Goal: Check status: Check status

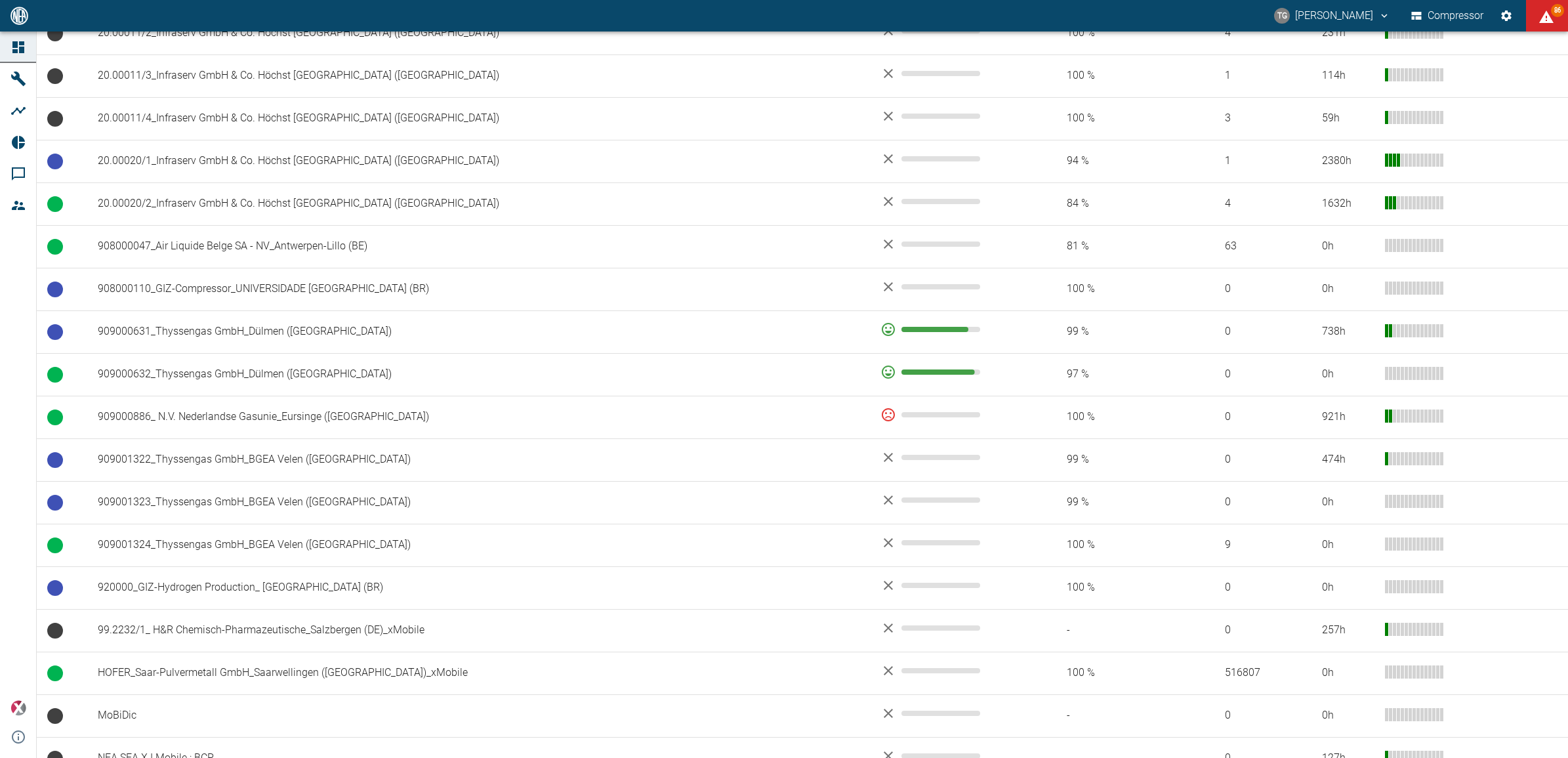
scroll to position [807, 0]
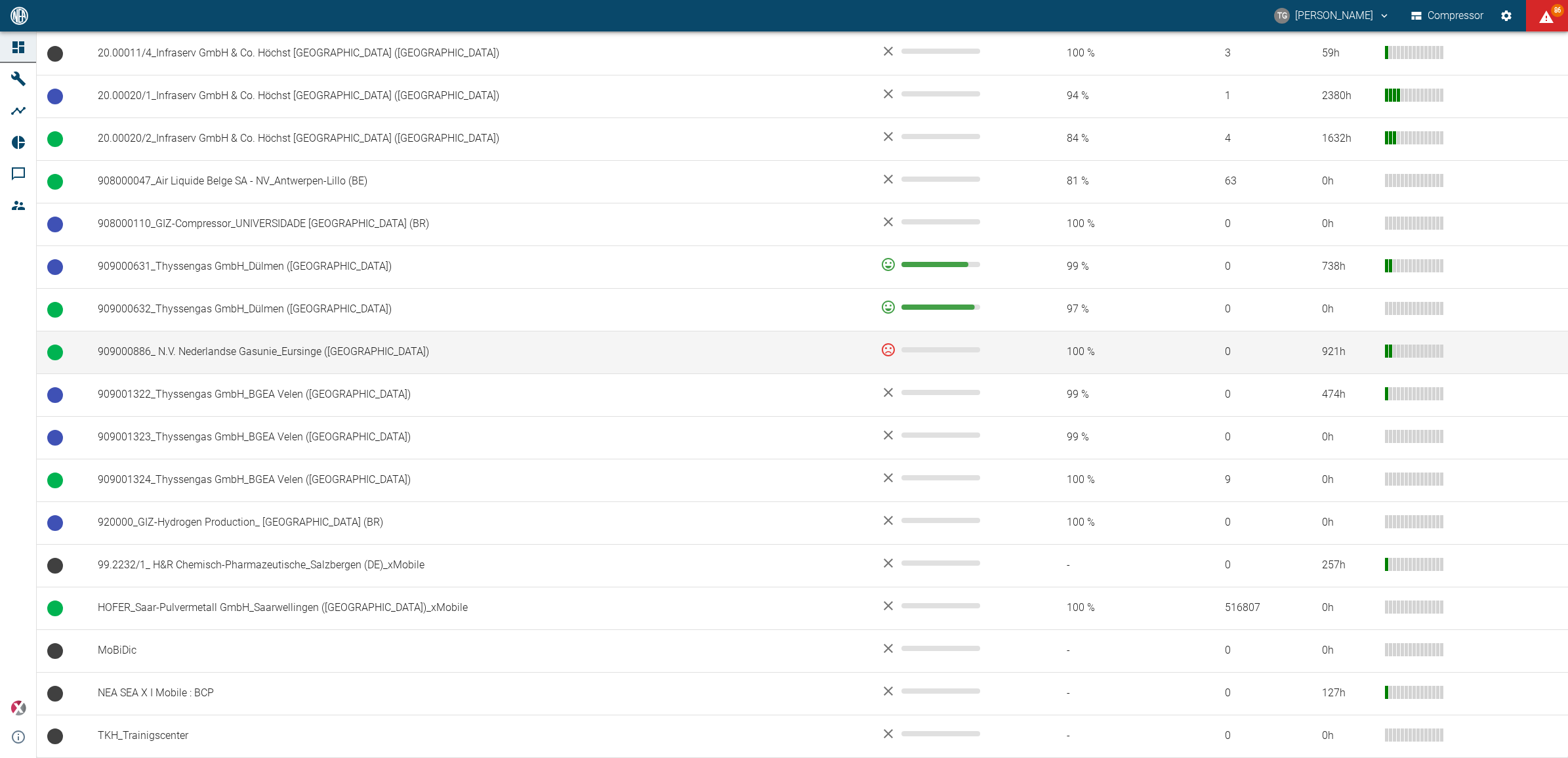
click at [256, 361] on td "909000886_ N.V. Nederlandse Gasunie_Eursinge ([GEOGRAPHIC_DATA])" at bounding box center [479, 352] width 783 height 43
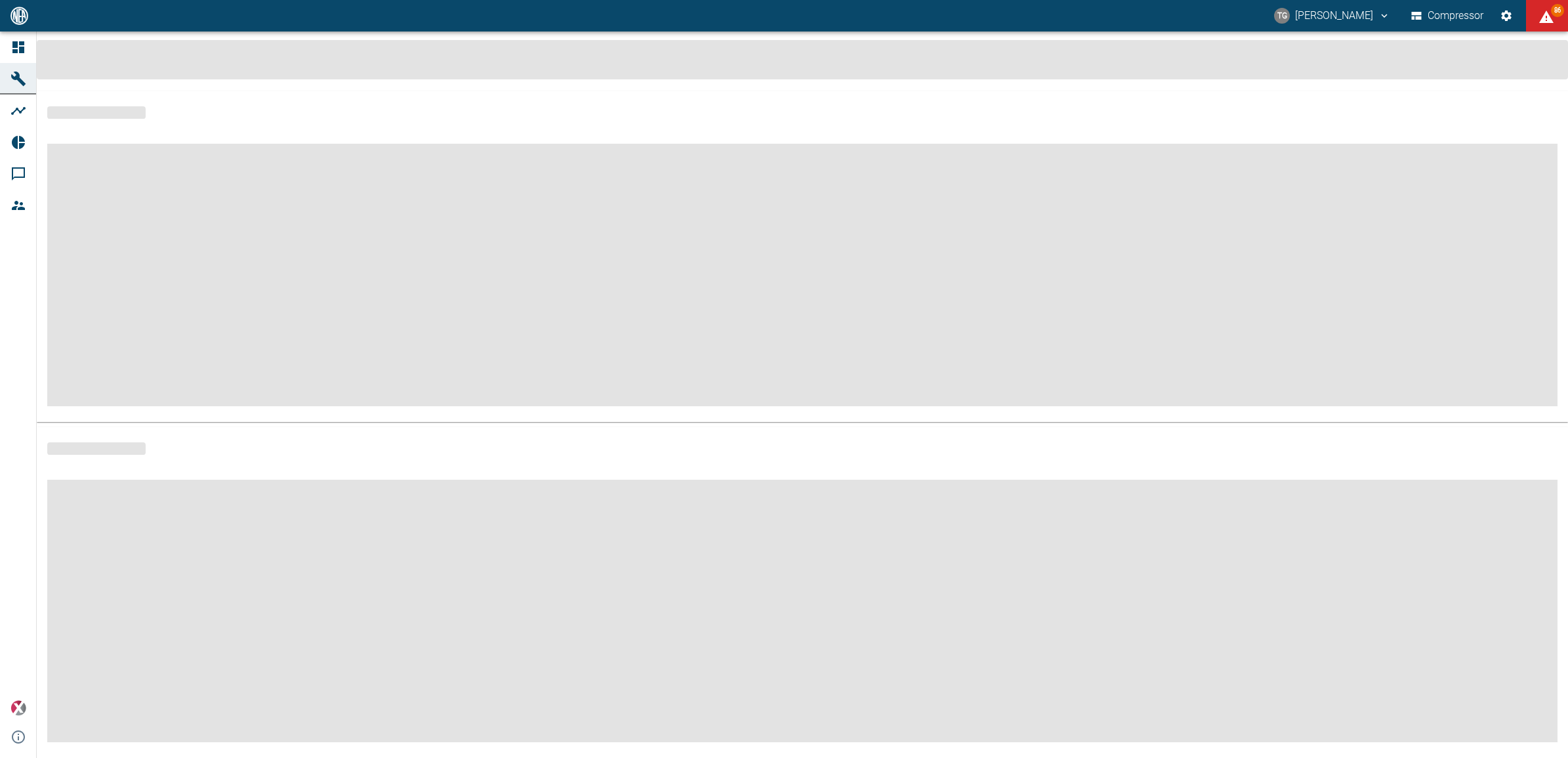
scroll to position [5, 0]
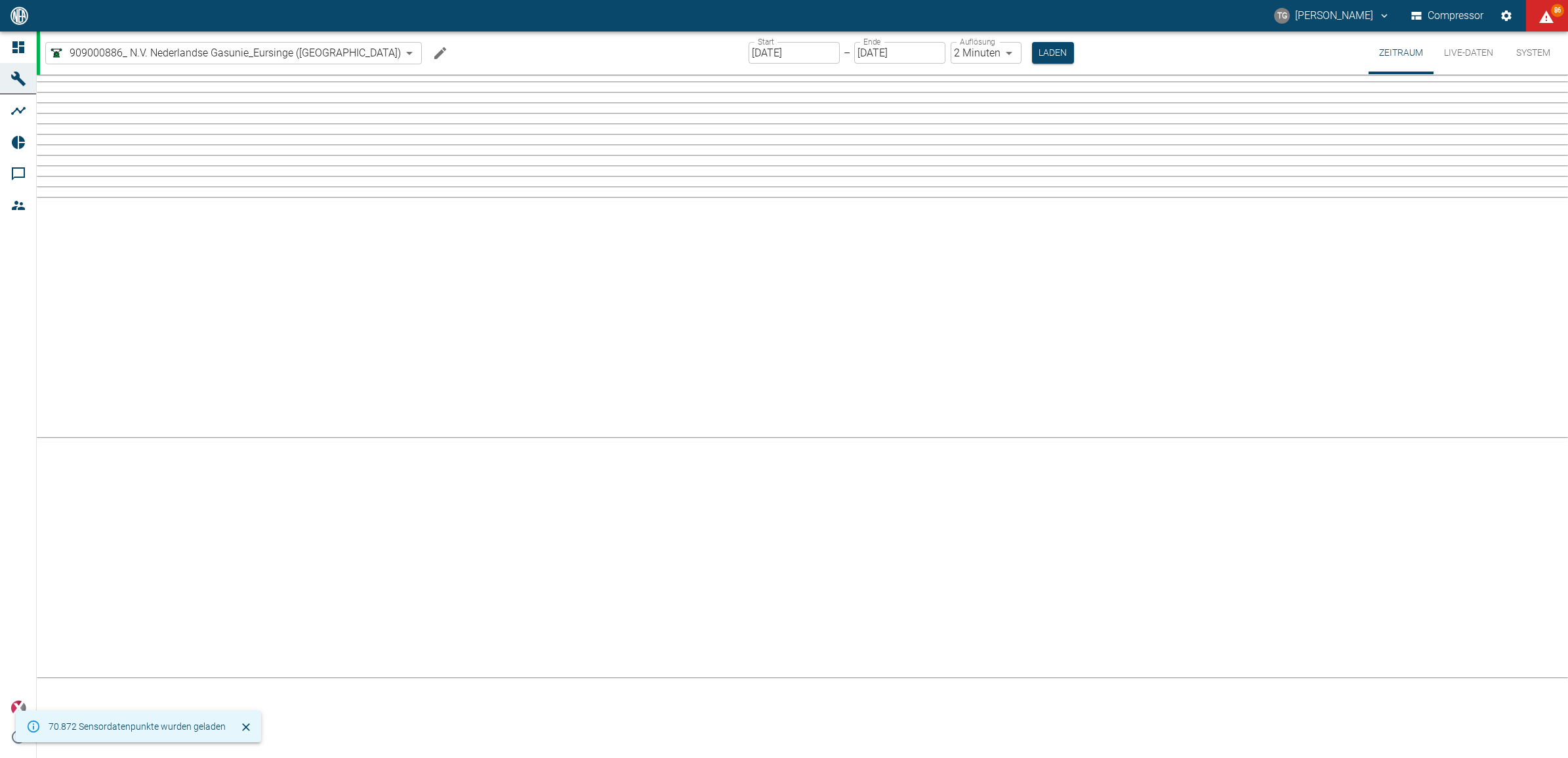
type input "2min"
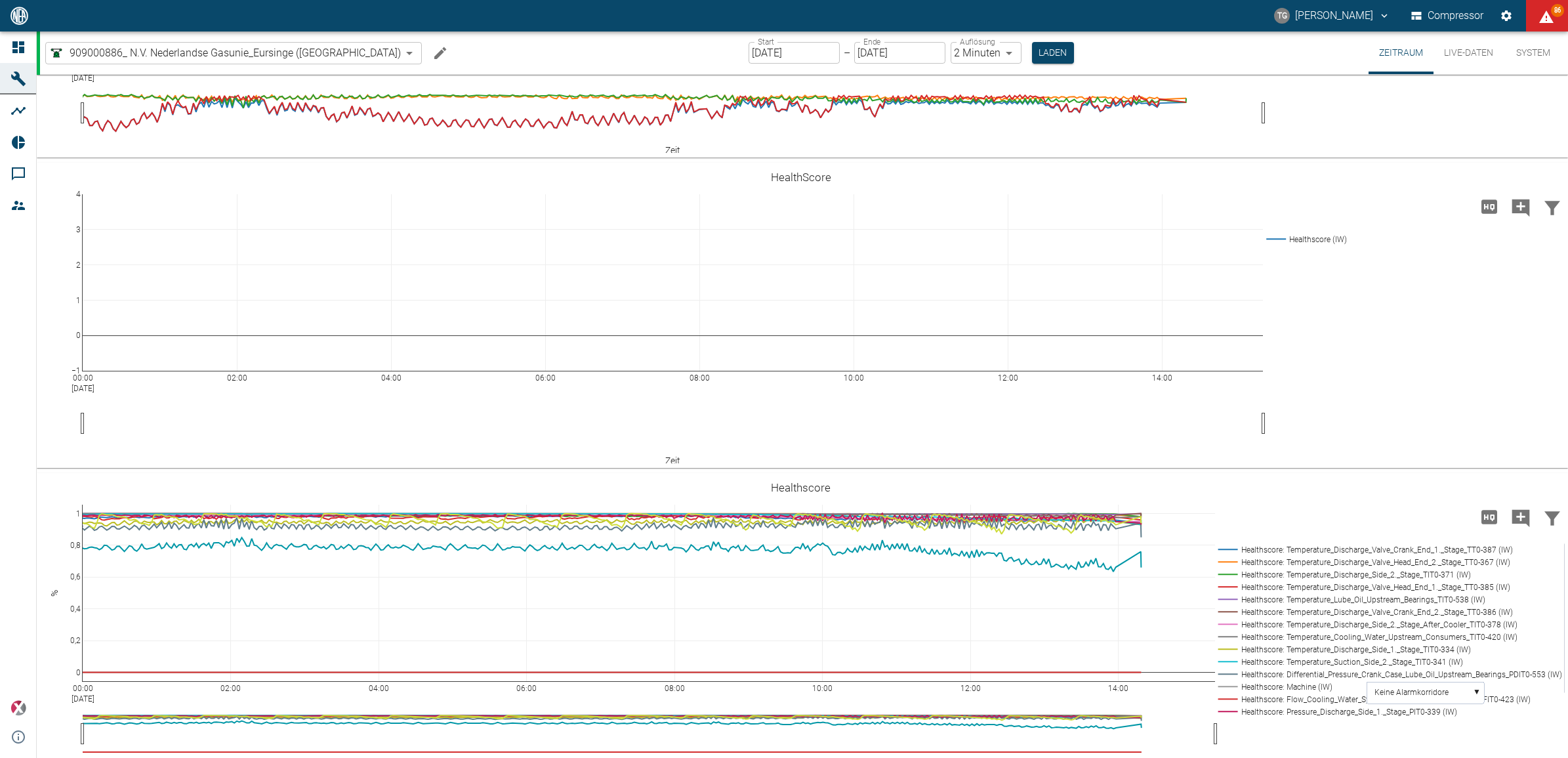
scroll to position [2871, 0]
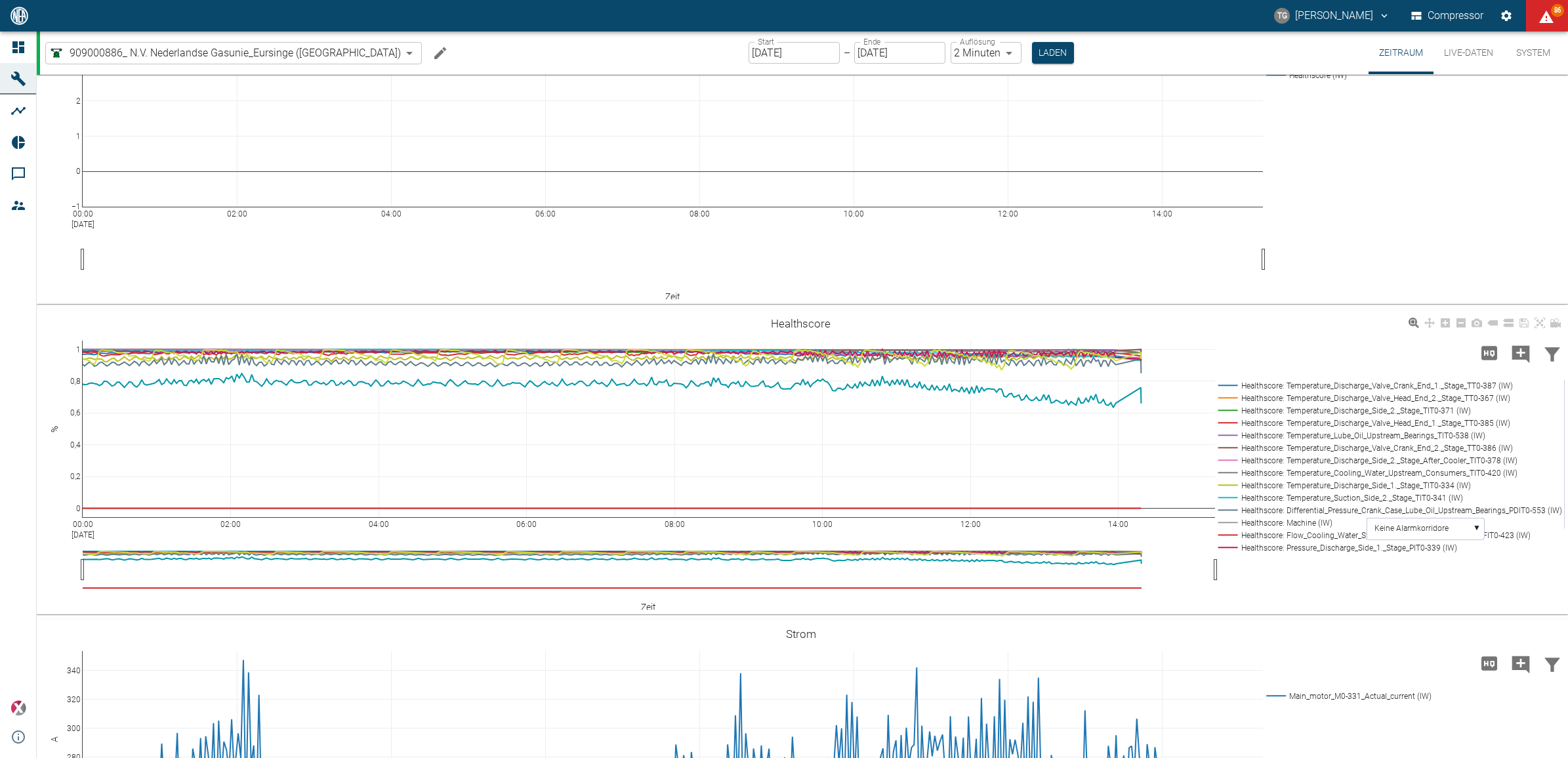
click at [1231, 419] on rect at bounding box center [1388, 423] width 346 height 12
click at [1192, 314] on div "00:00 Aug 26, 2025 02:00 04:00 06:00 08:00 10:00 12:00 14:00 0 0,2 0,4 0,6 0,8 …" at bounding box center [801, 461] width 1528 height 295
click at [1221, 345] on div "00:00 Aug 26, 2025 02:00 04:00 06:00 08:00 10:00 12:00 14:00 0 0,2 0,4 0,6 0,8 …" at bounding box center [801, 461] width 1528 height 295
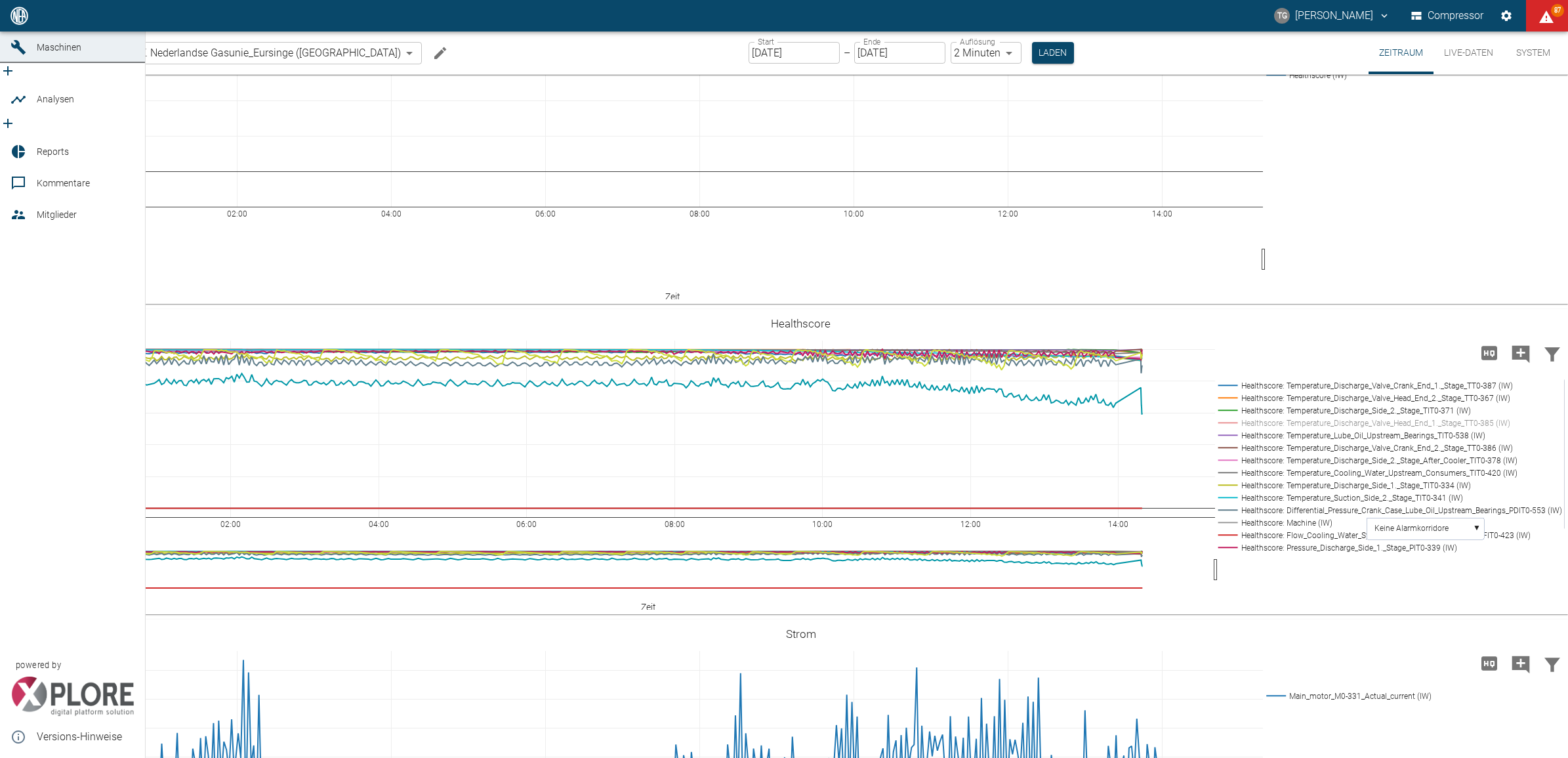
click at [35, 31] on link "Dashboard" at bounding box center [73, 16] width 145 height 31
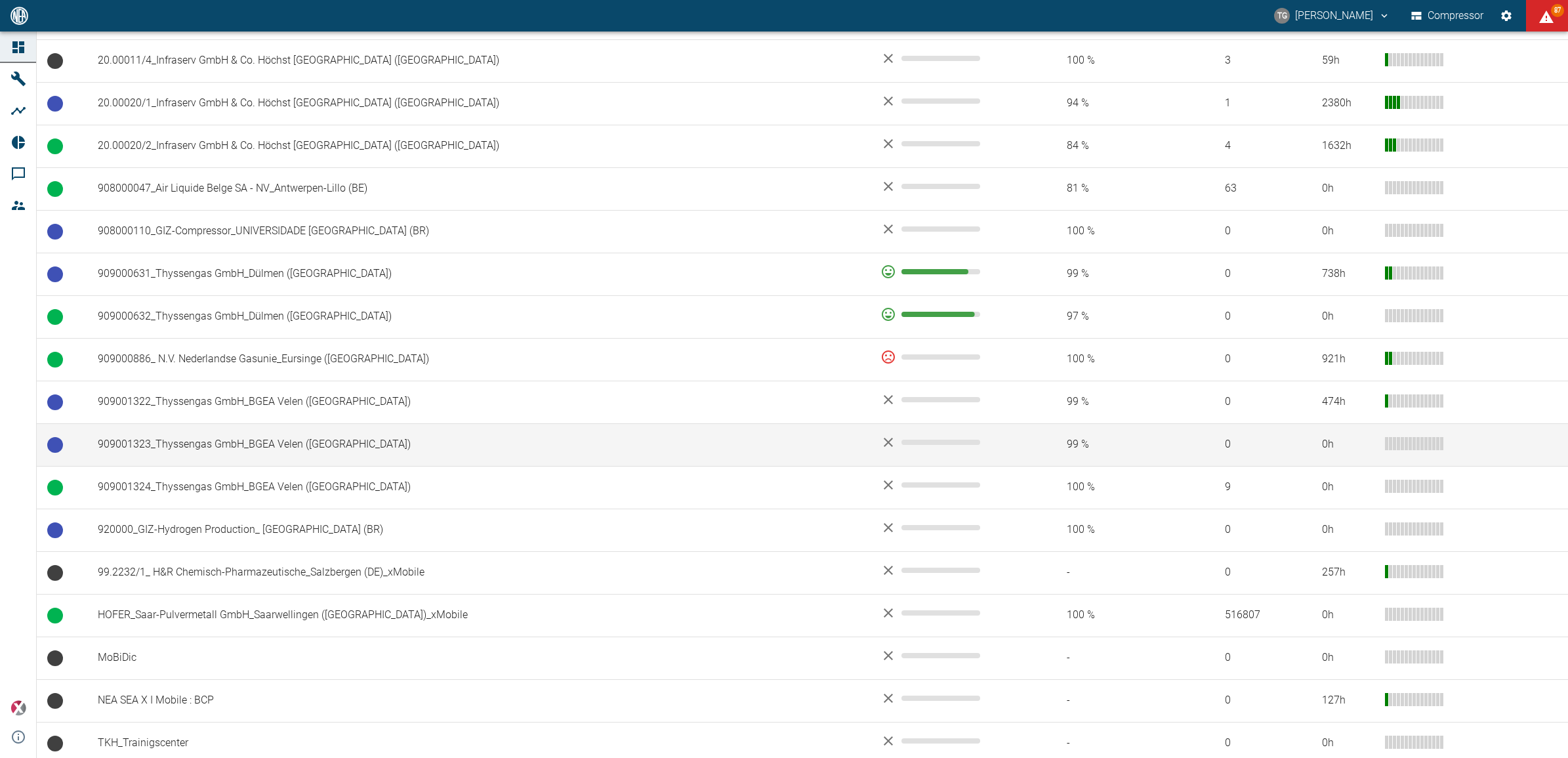
scroll to position [807, 0]
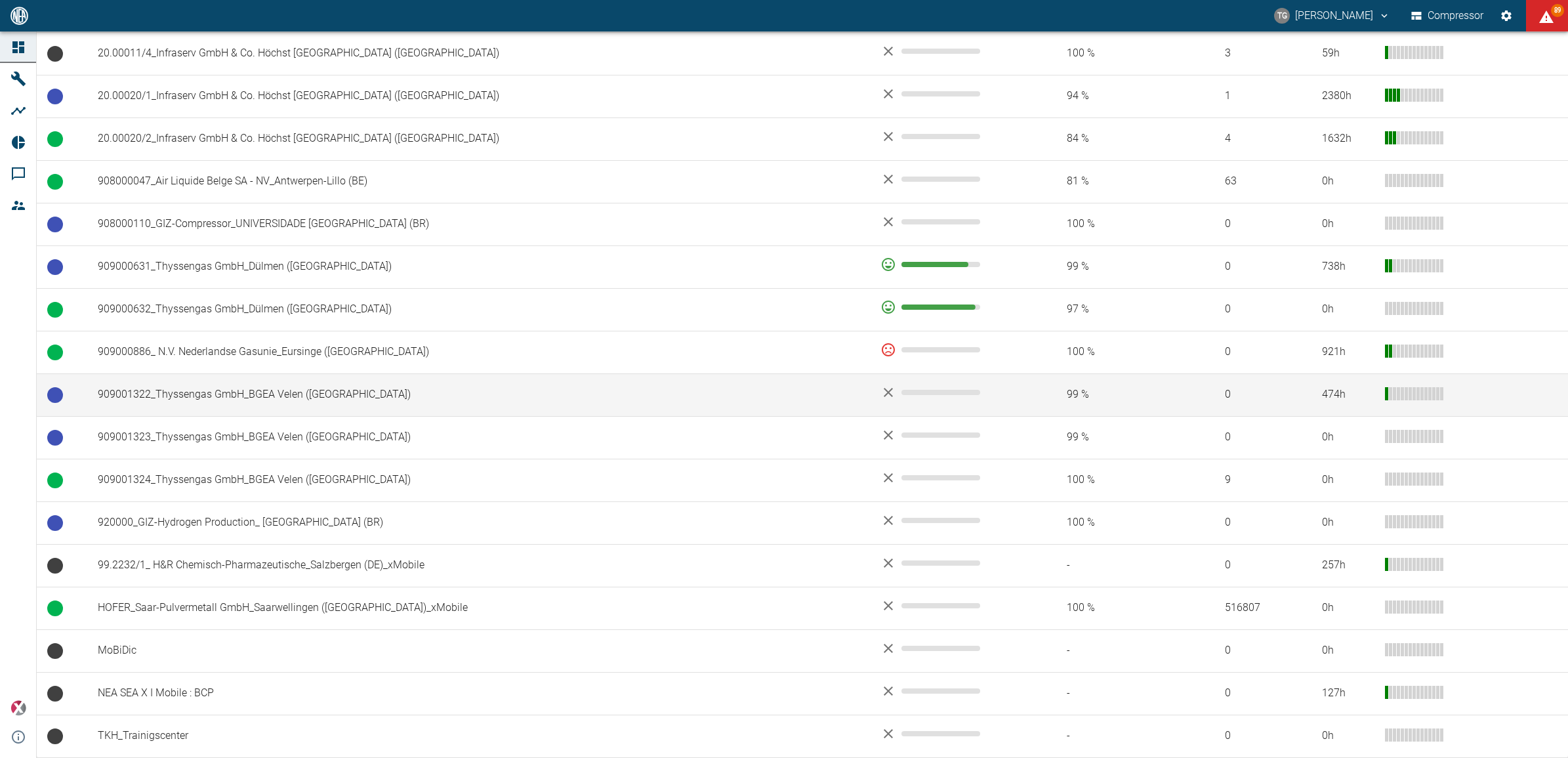
click at [253, 382] on td "909001322_Thyssengas GmbH_BGEA Velen (DE)" at bounding box center [479, 394] width 783 height 43
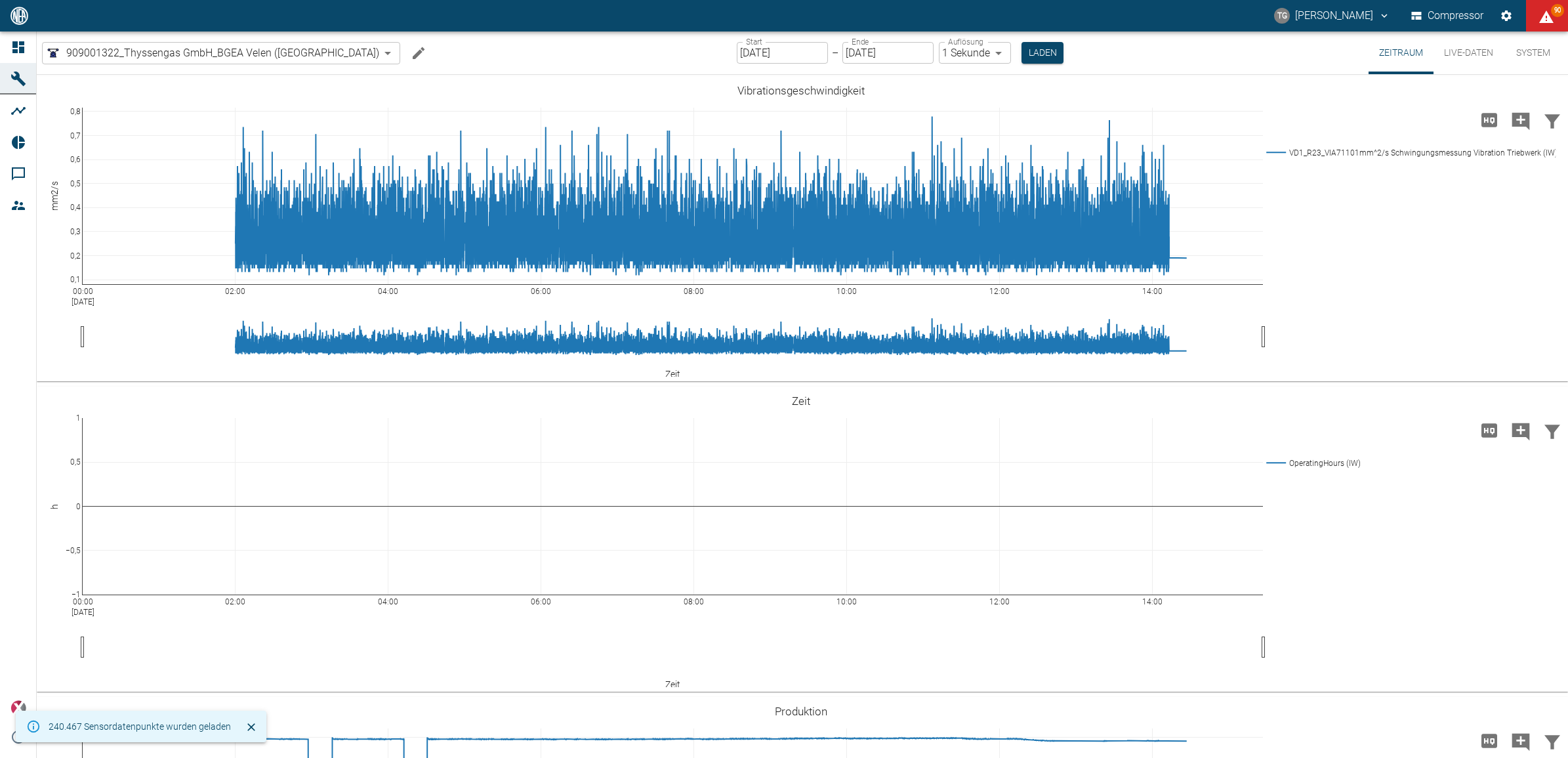
click at [737, 56] on input "[DATE]" at bounding box center [782, 53] width 91 height 22
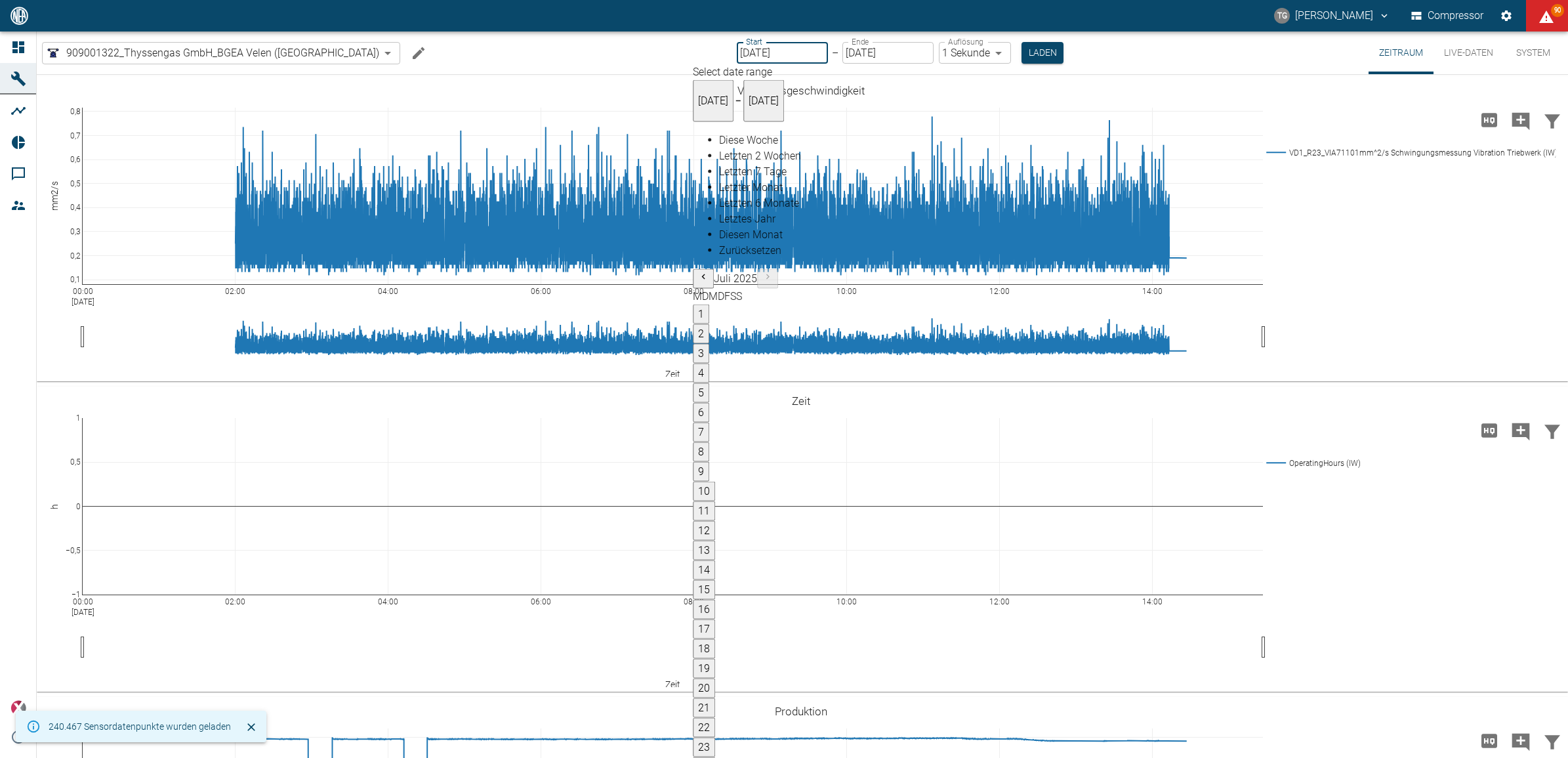
click at [708, 271] on icon "Previous month" at bounding box center [703, 276] width 10 height 10
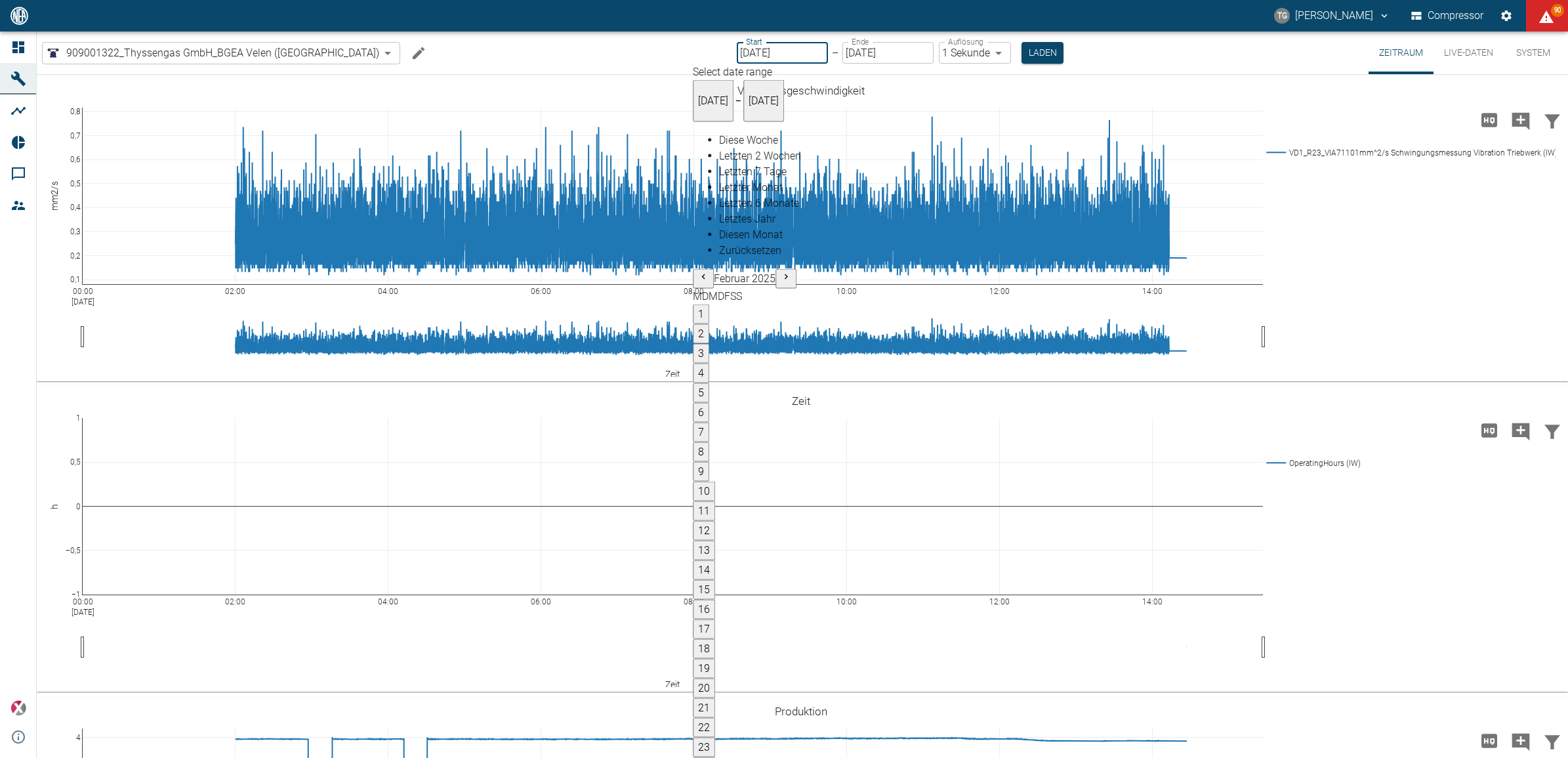
click at [708, 271] on icon "Previous month" at bounding box center [703, 276] width 10 height 10
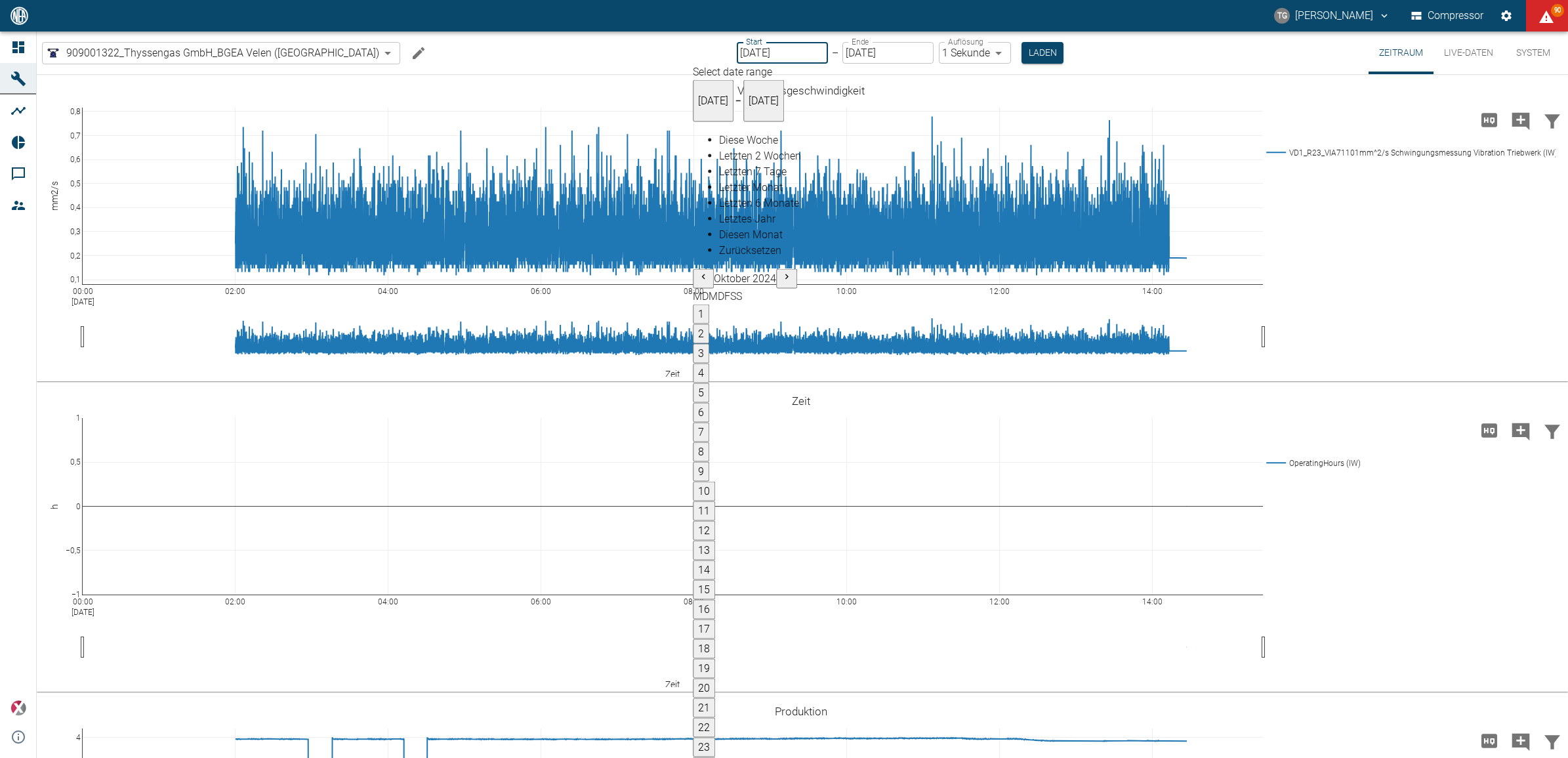
type input "01.02.2025"
type input "10min"
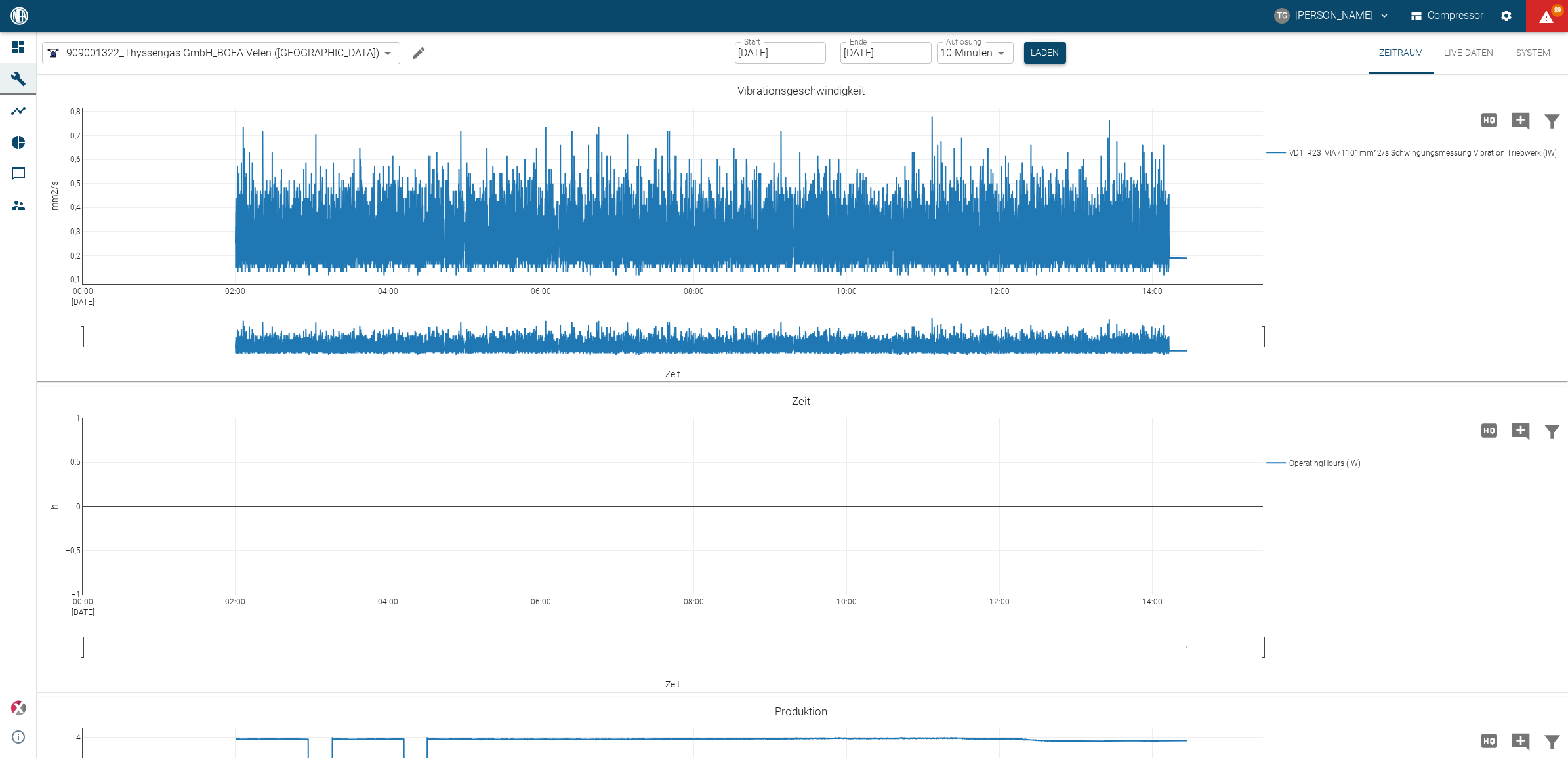
click at [1025, 56] on button "Laden" at bounding box center [1046, 53] width 42 height 22
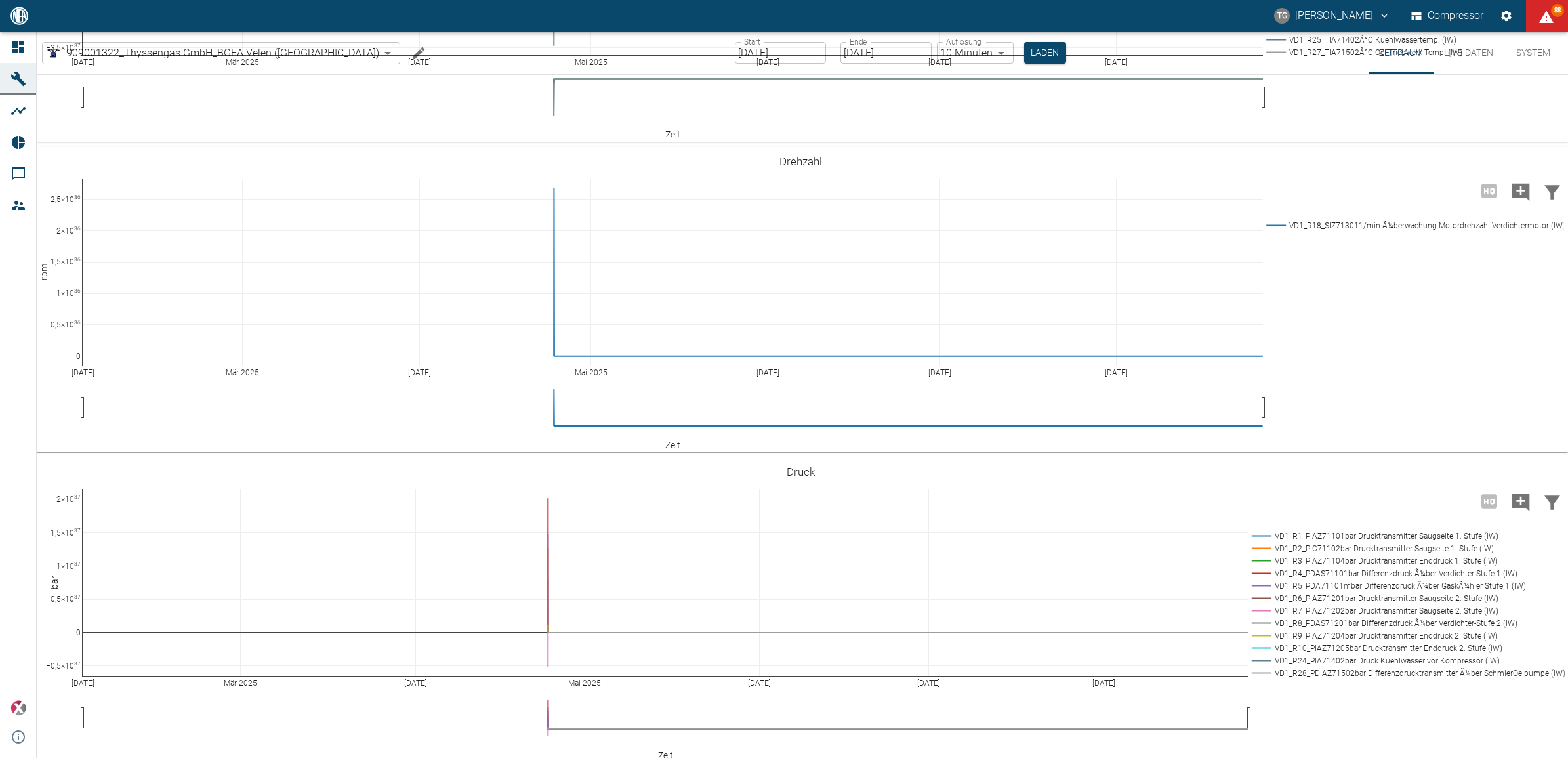
scroll to position [858, 0]
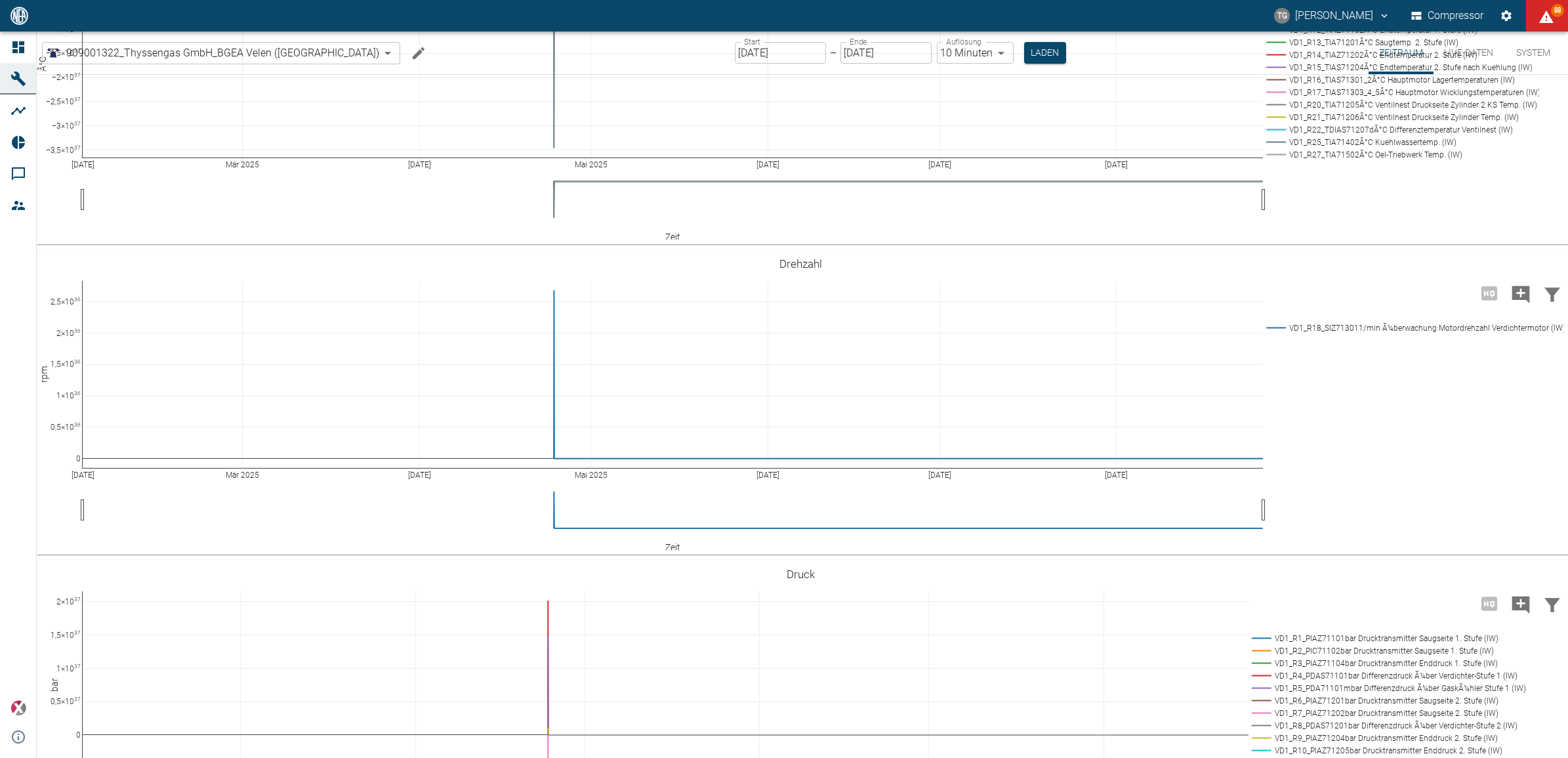
click at [1468, 53] on button "Live-Daten" at bounding box center [1468, 52] width 70 height 43
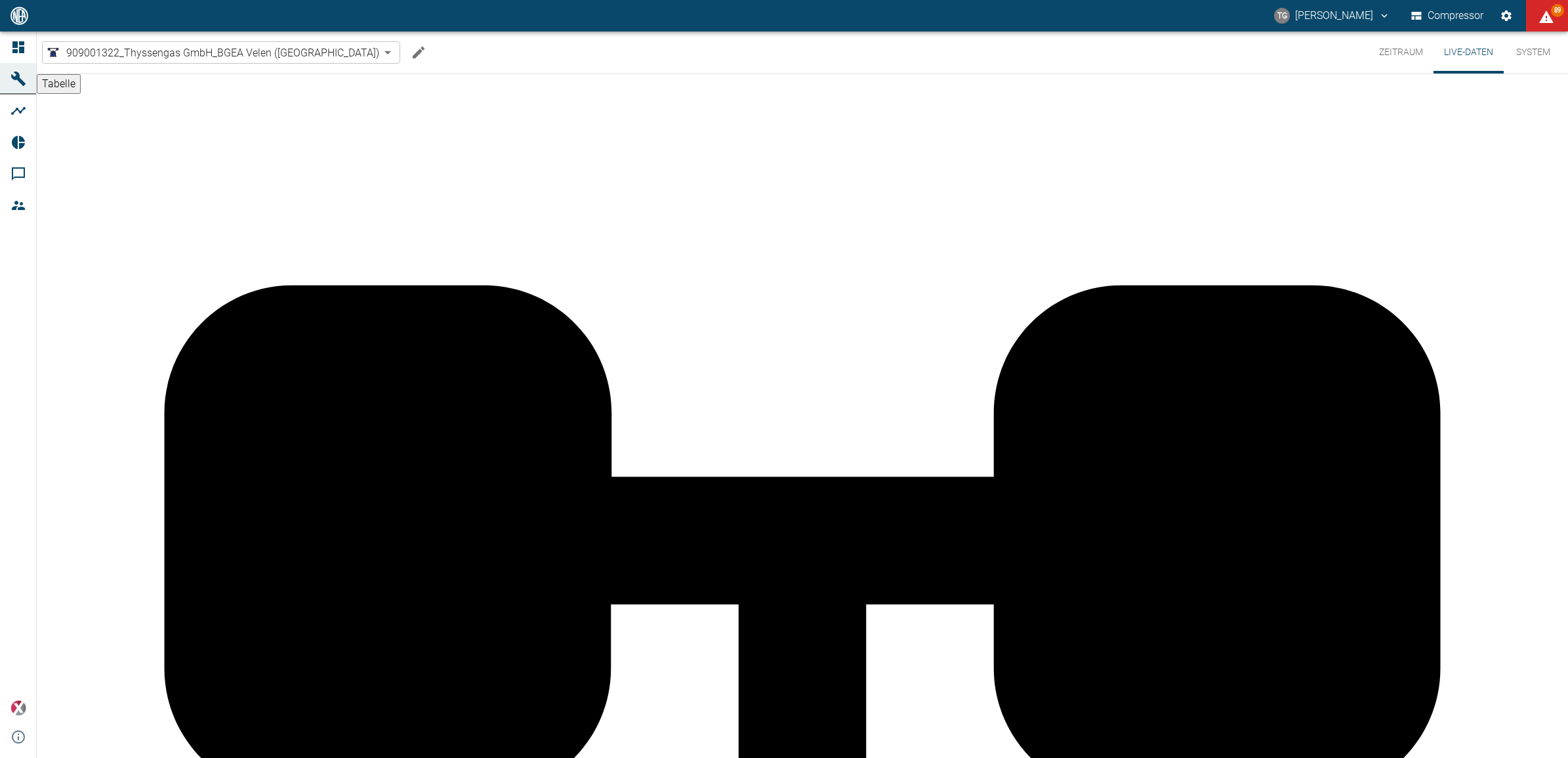
click at [1394, 52] on button "Zeitraum" at bounding box center [1401, 52] width 65 height 42
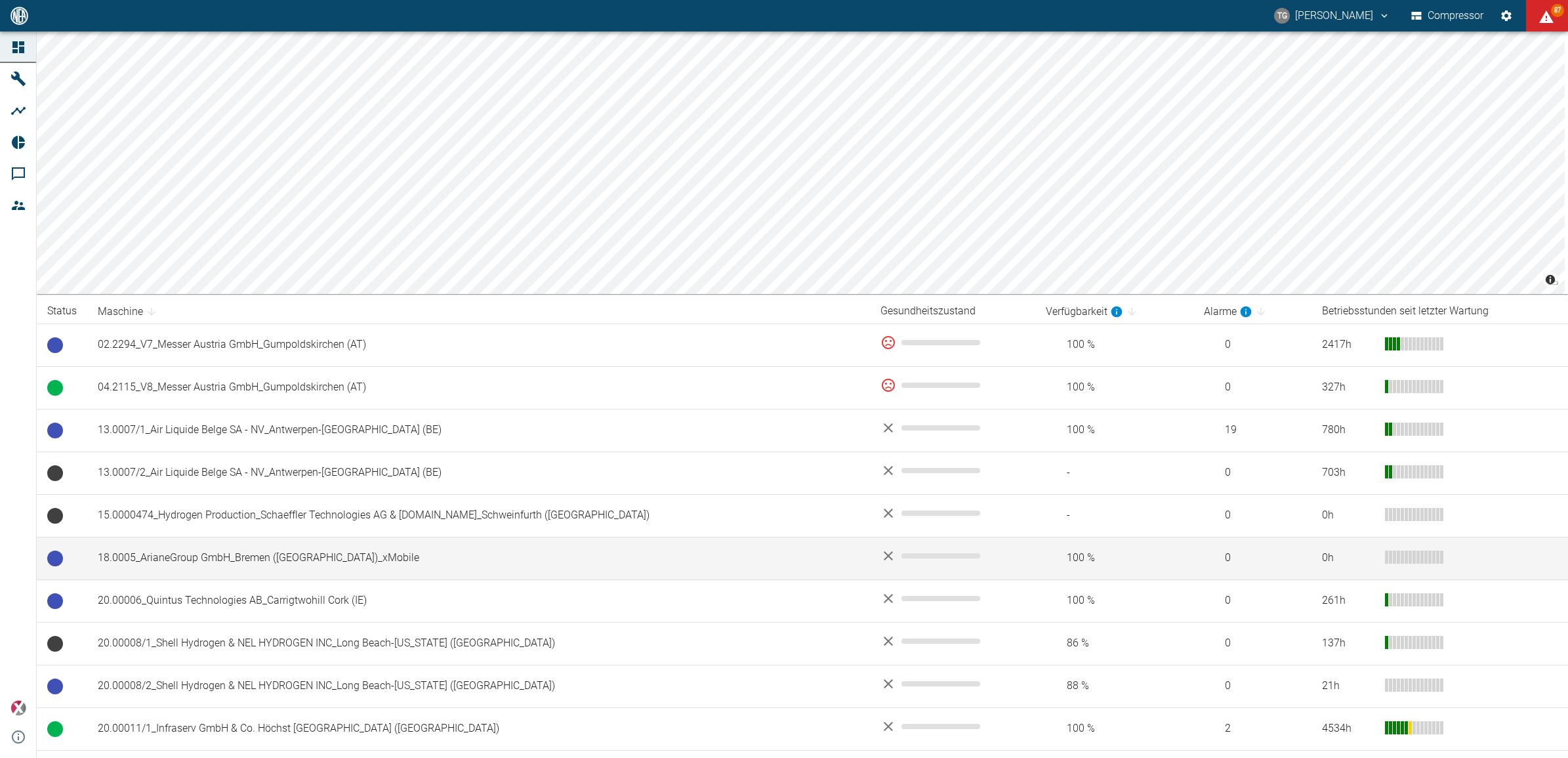
click at [254, 559] on td "18.0005_ArianeGroup GmbH_Bremen (DE)_xMobile" at bounding box center [479, 558] width 783 height 43
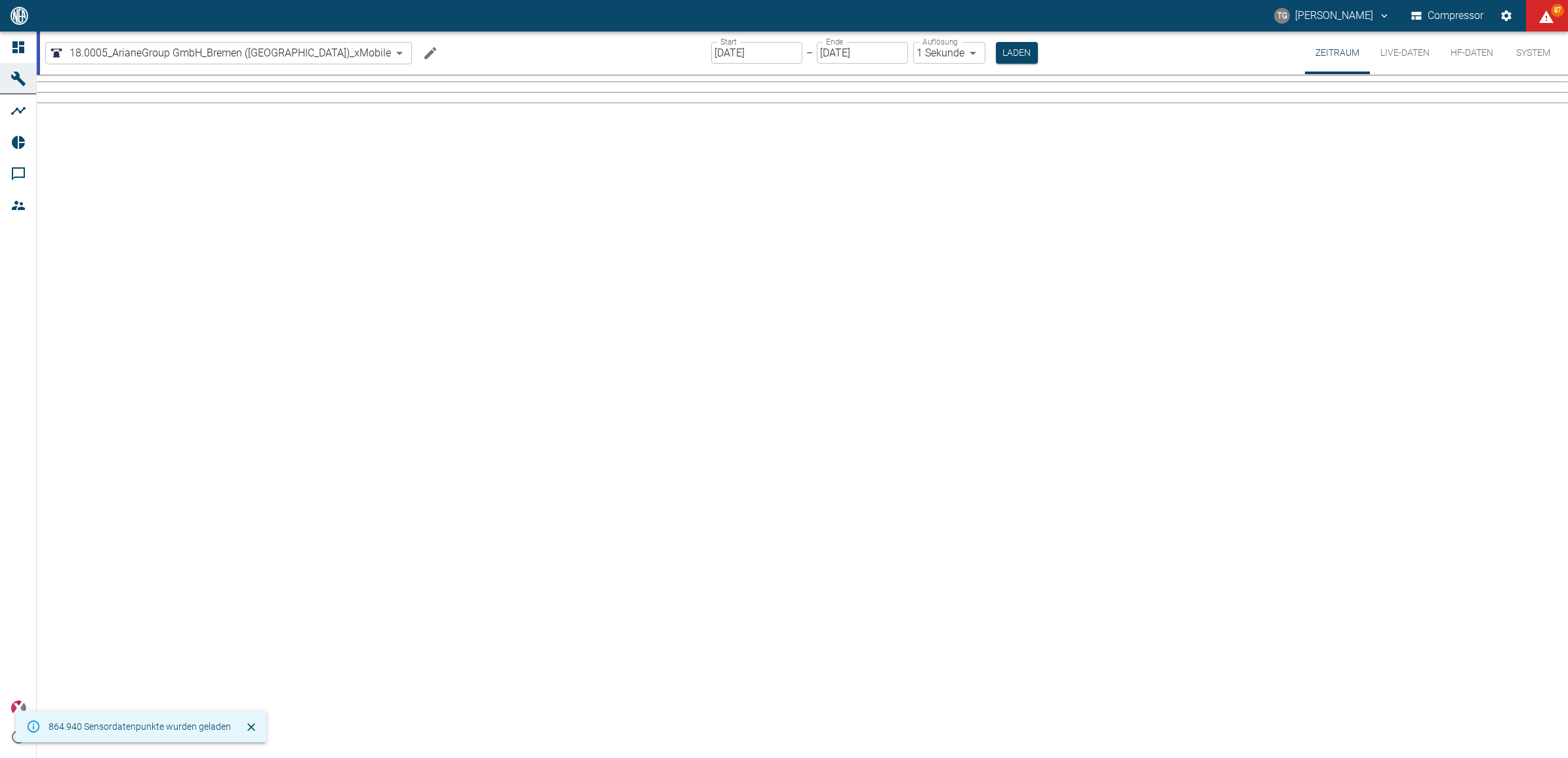
click at [711, 58] on input "[DATE]" at bounding box center [757, 53] width 91 height 22
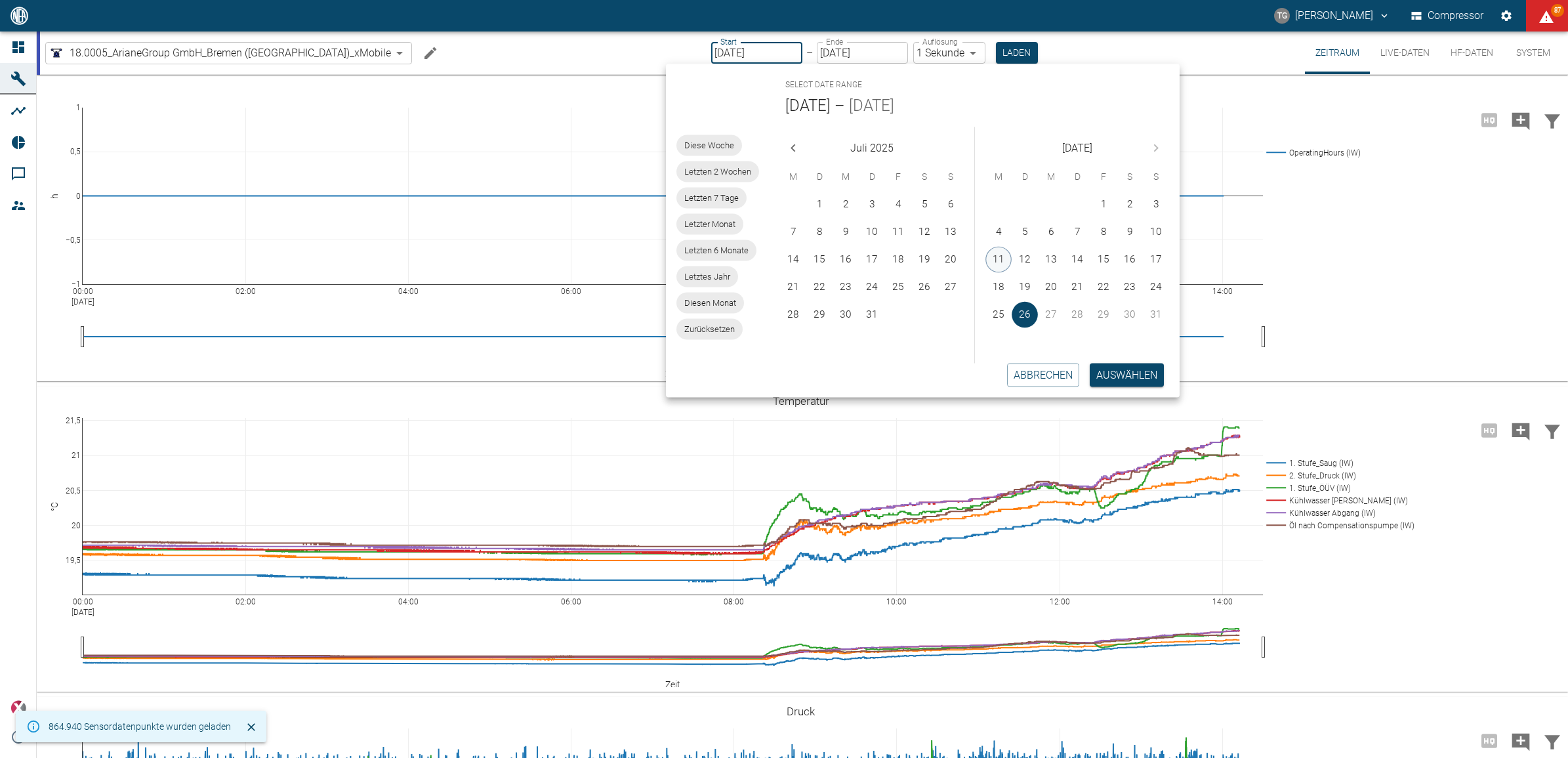
click at [999, 256] on div "11" at bounding box center [999, 259] width 26 height 26
click at [1002, 256] on button "11" at bounding box center [999, 260] width 26 height 26
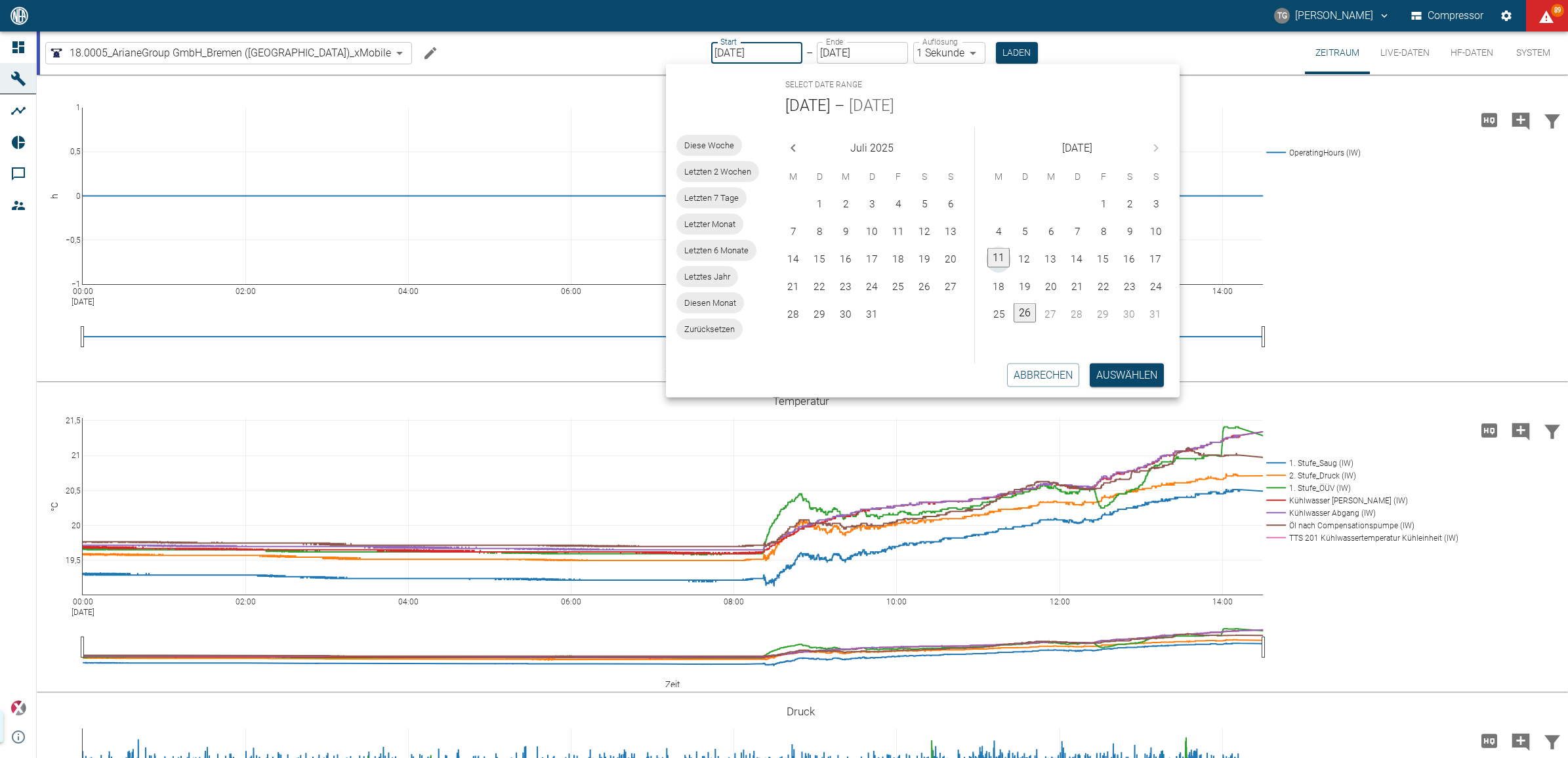
click at [1002, 256] on button "11" at bounding box center [998, 257] width 22 height 20
type input "11.08.2025"
click at [1029, 310] on button "26" at bounding box center [1025, 312] width 22 height 20
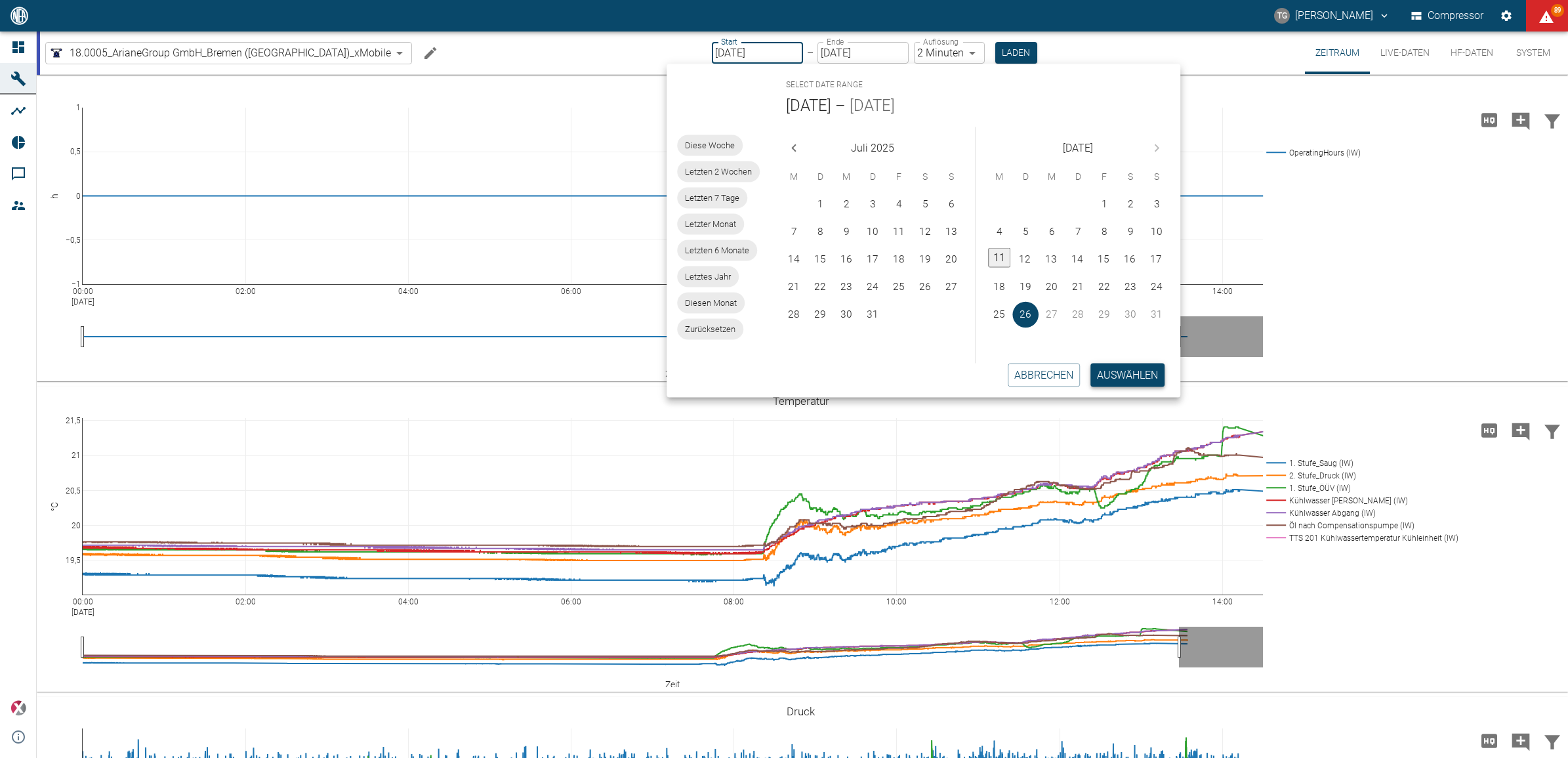
type input "[DATE]"
type input "2min"
click at [1115, 373] on button "Auswählen" at bounding box center [1127, 375] width 74 height 24
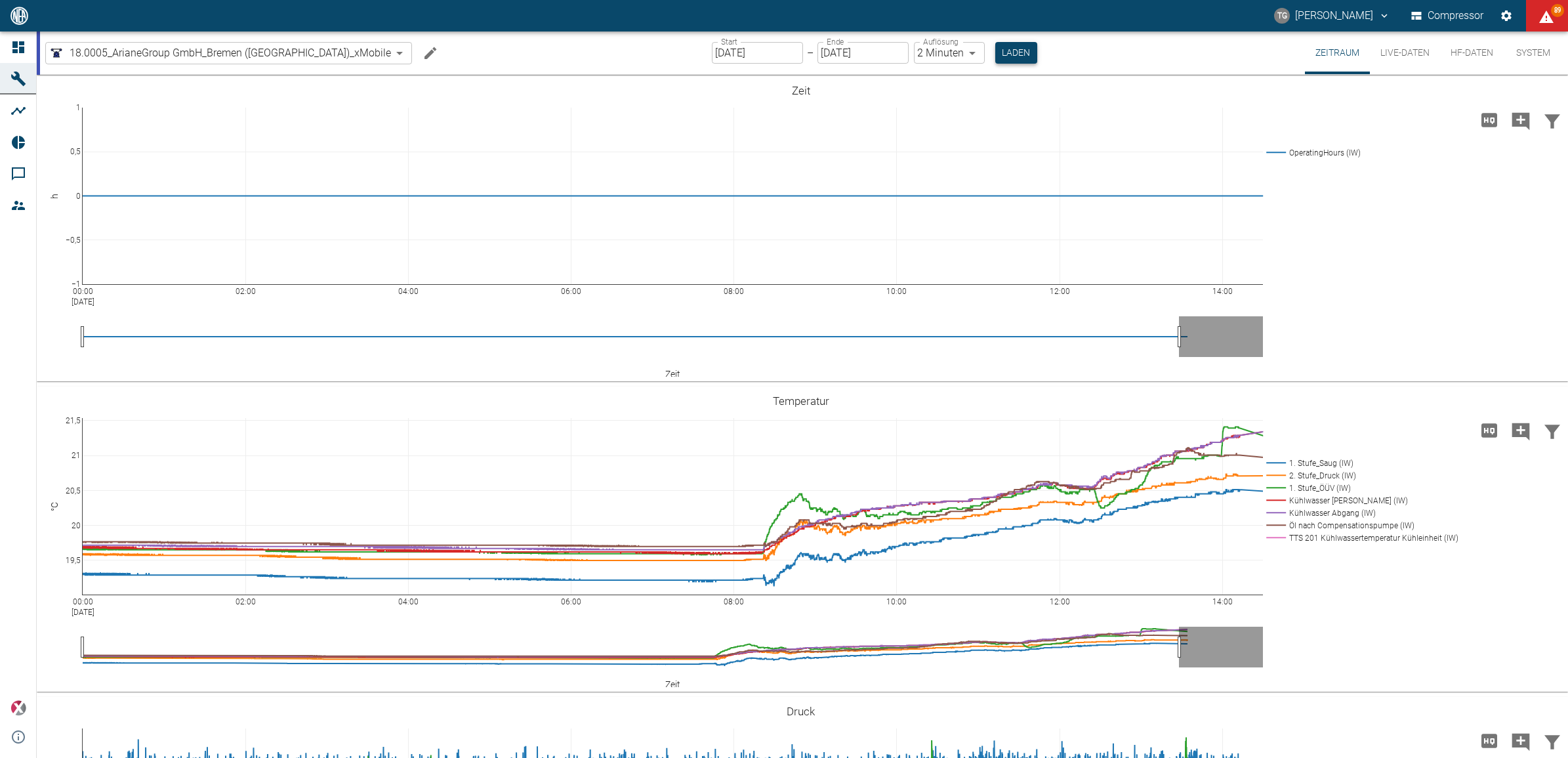
click at [995, 54] on button "Laden" at bounding box center [1016, 53] width 42 height 22
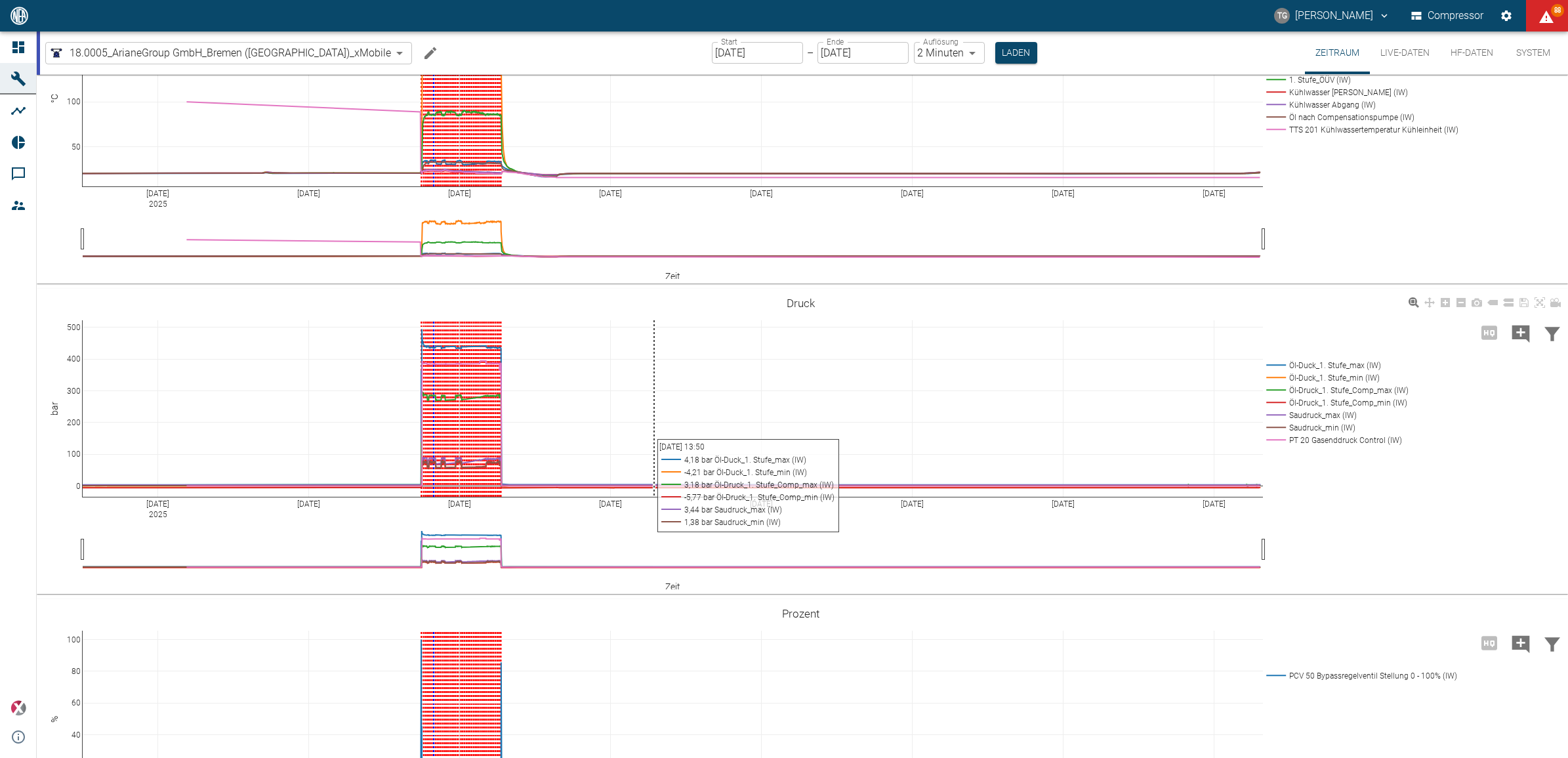
scroll to position [410, 0]
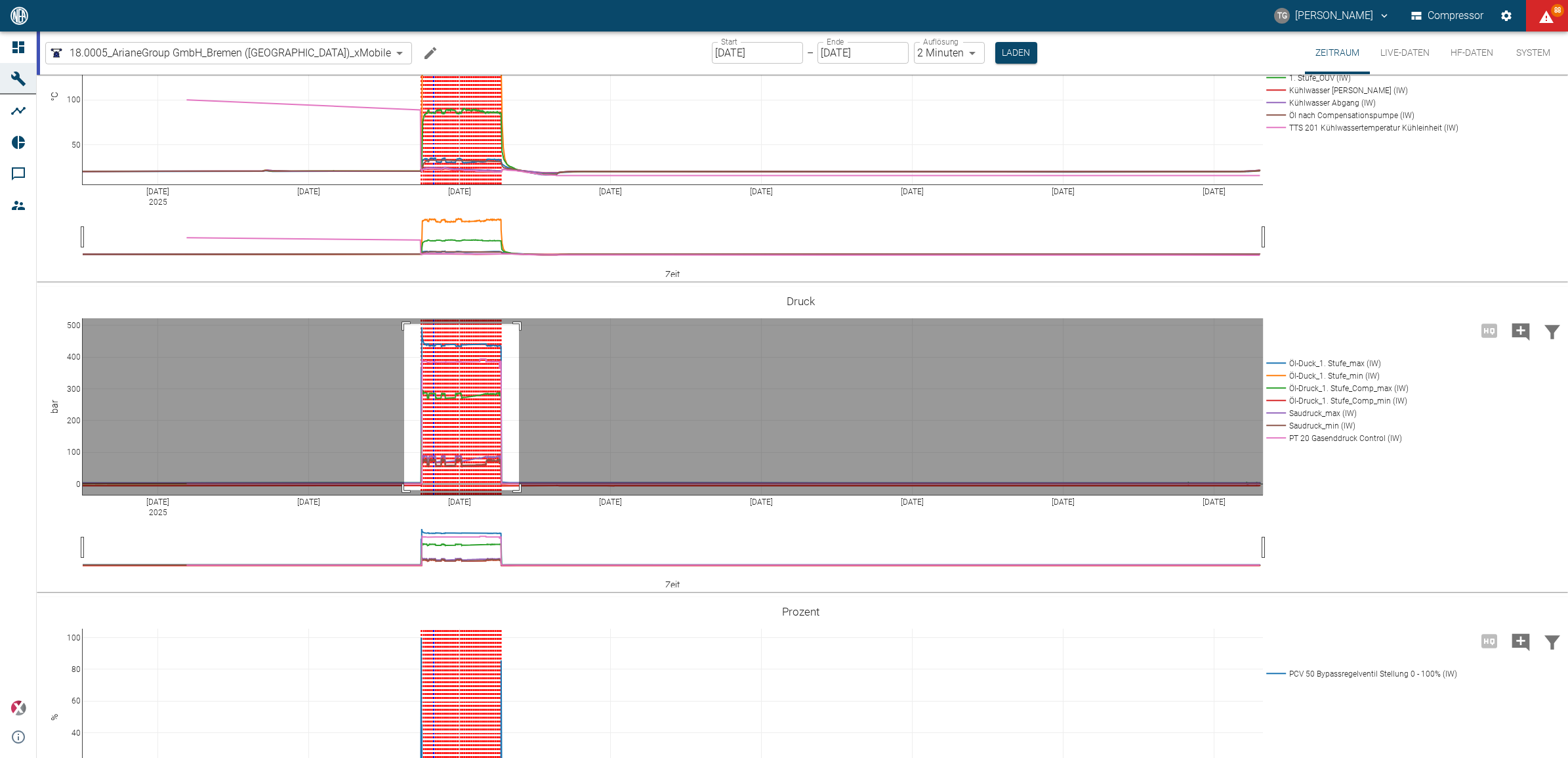
drag, startPoint x: 404, startPoint y: 324, endPoint x: 519, endPoint y: 489, distance: 201.1
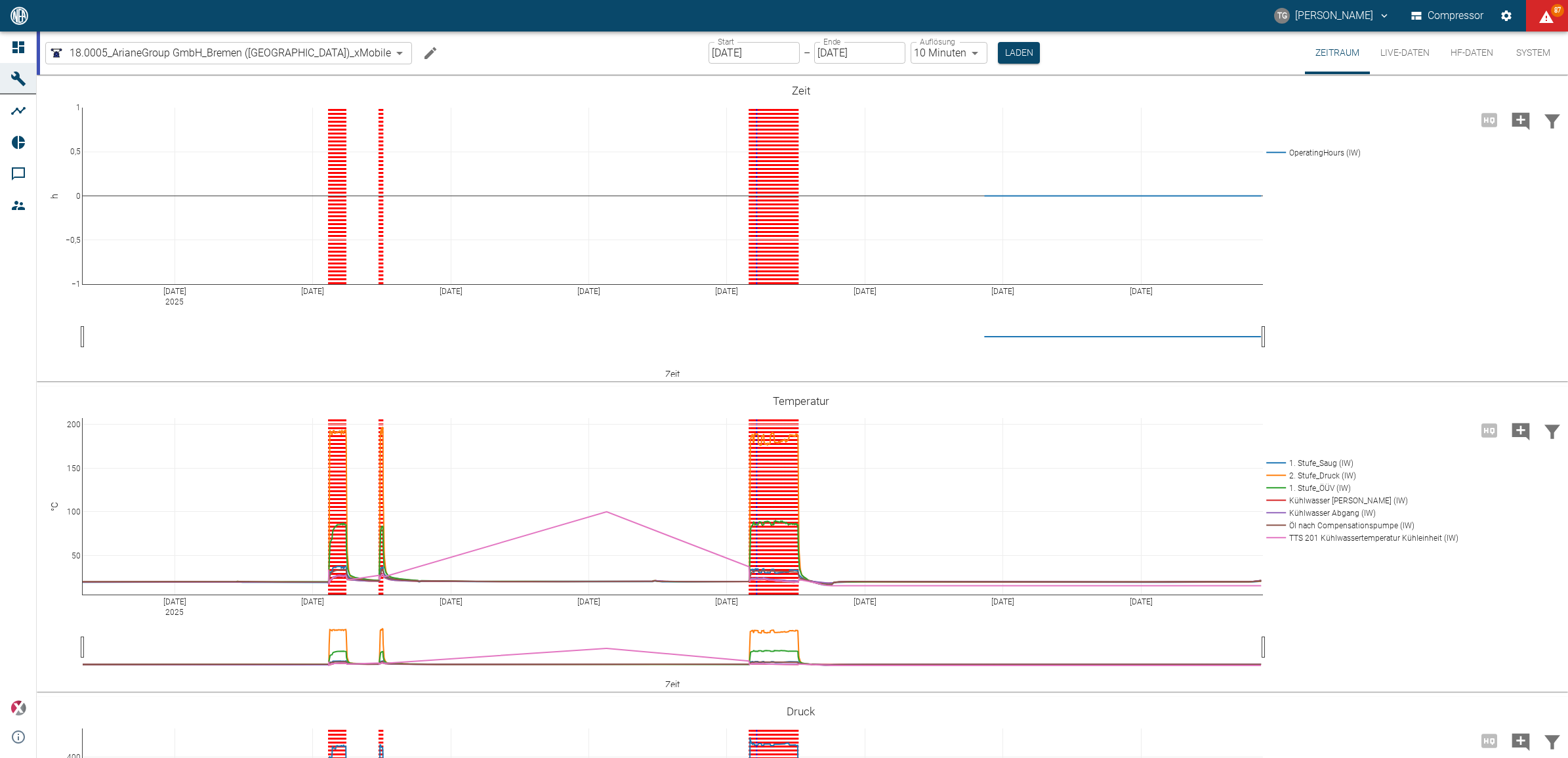
scroll to position [246, 0]
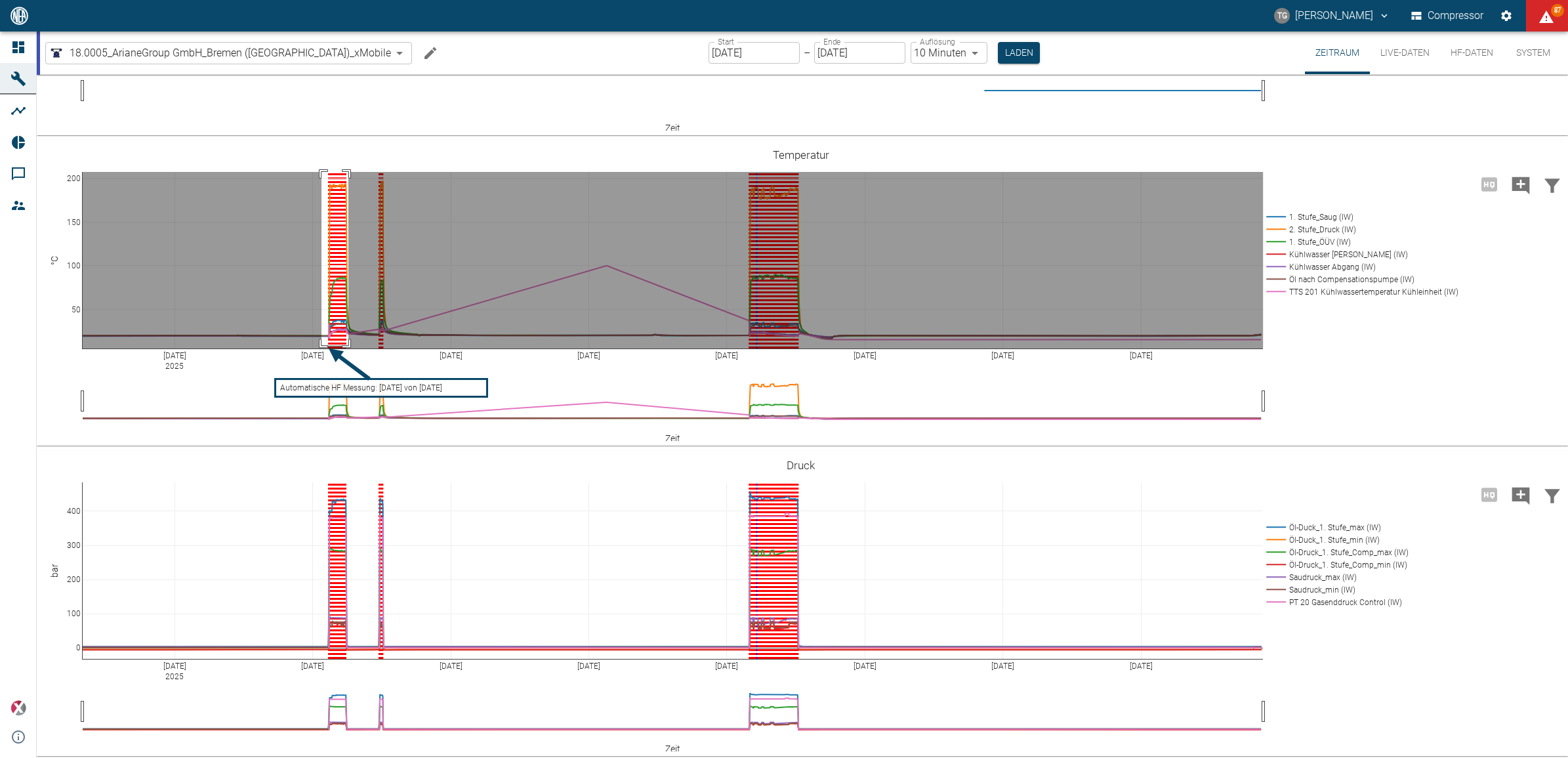
drag, startPoint x: 322, startPoint y: 345, endPoint x: 349, endPoint y: 171, distance: 176.1
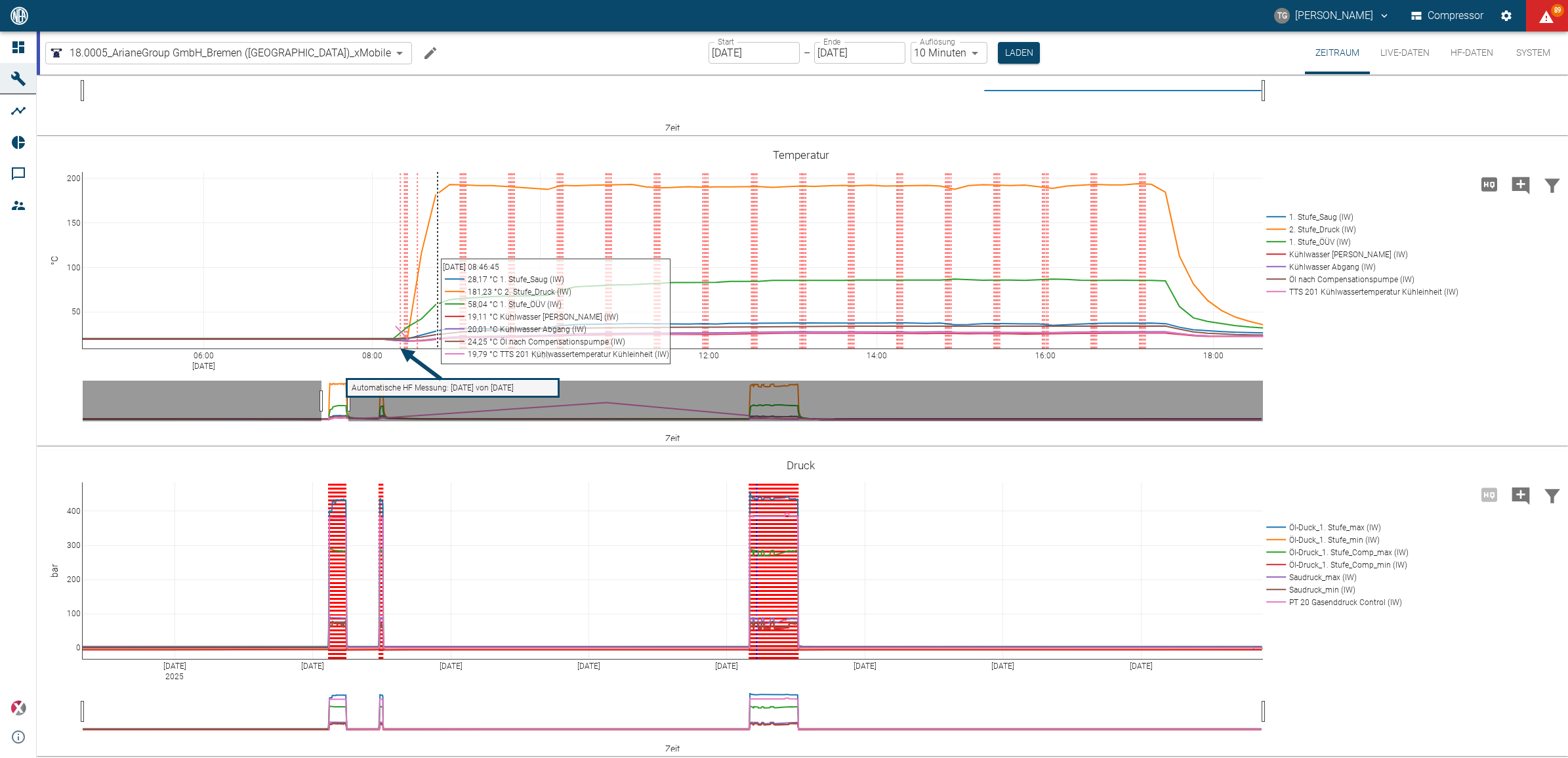
scroll to position [492, 0]
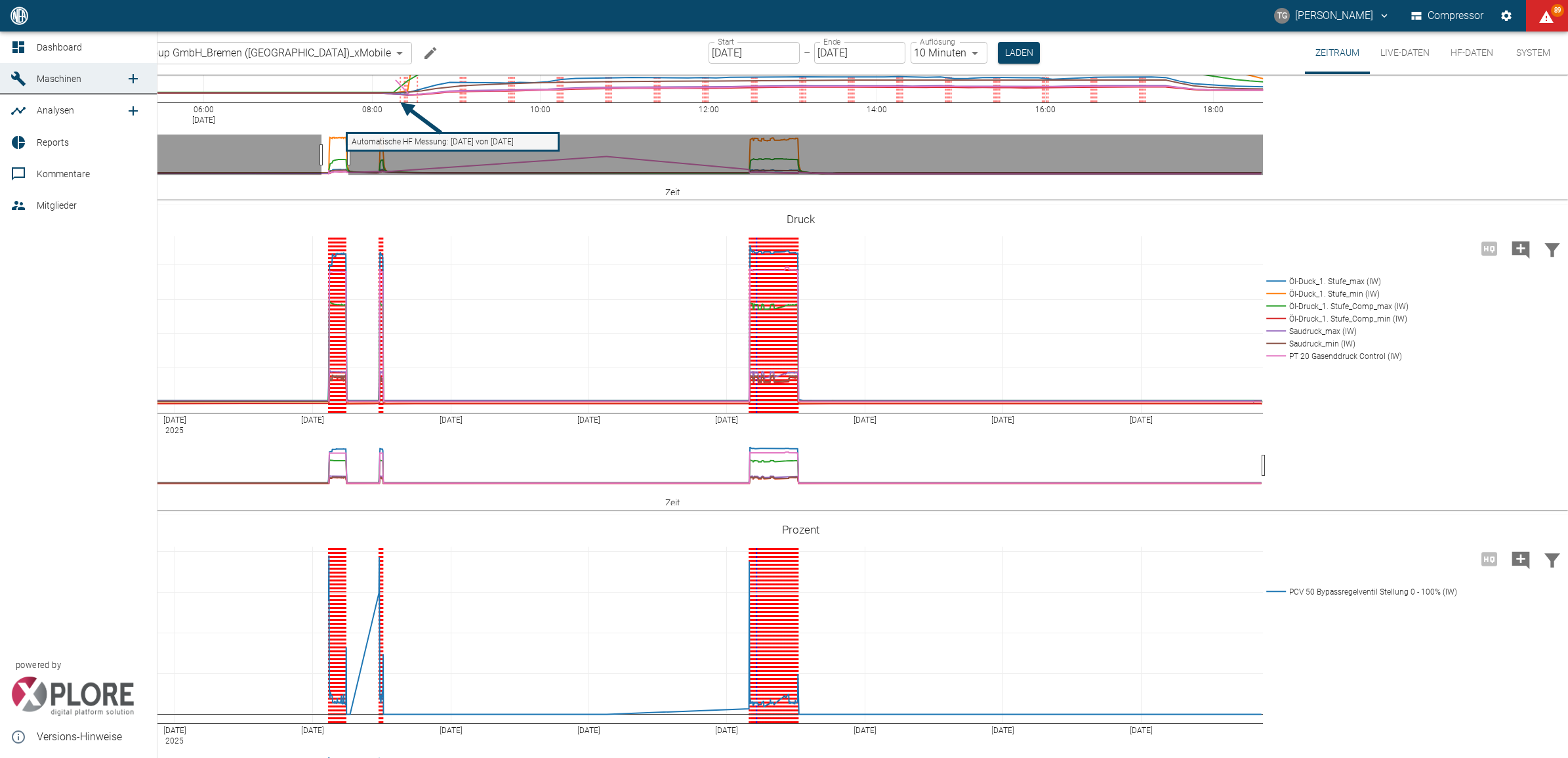
click at [14, 40] on icon at bounding box center [18, 47] width 16 height 16
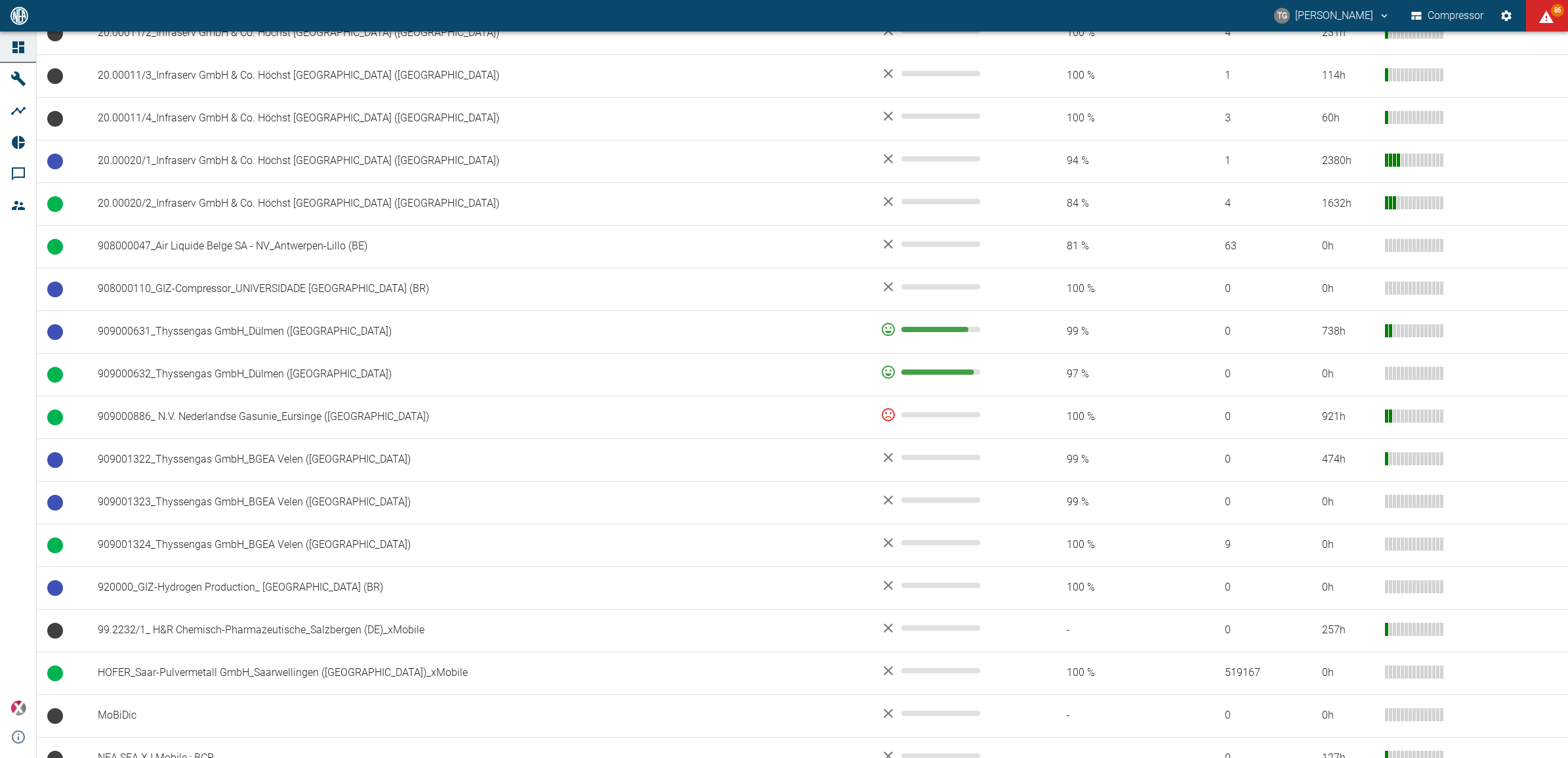
scroll to position [807, 0]
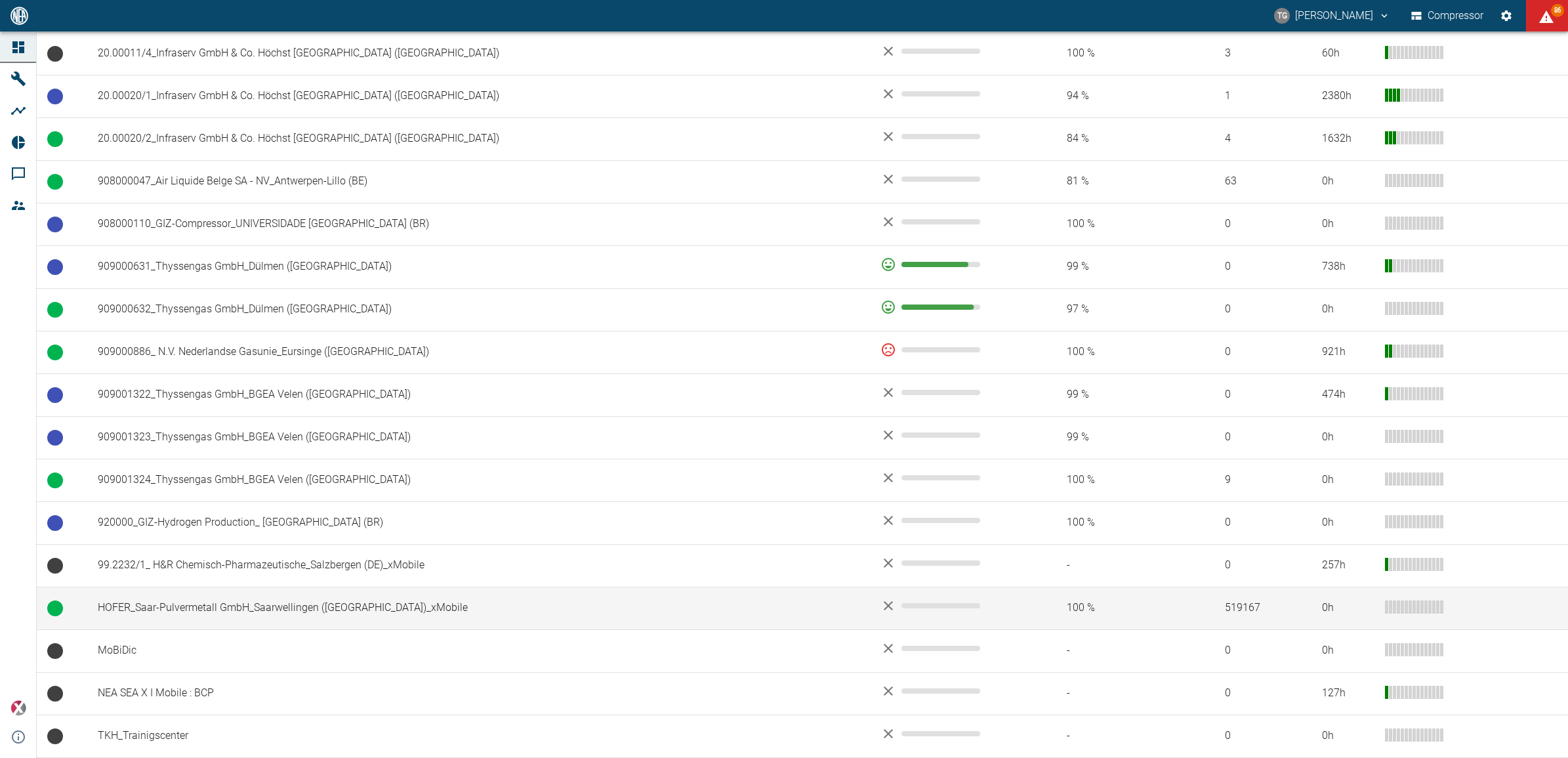
click at [201, 608] on td "HOFER_Saar-Pulvermetall GmbH_Saarwellingen ([GEOGRAPHIC_DATA])_xMobile" at bounding box center [479, 608] width 783 height 43
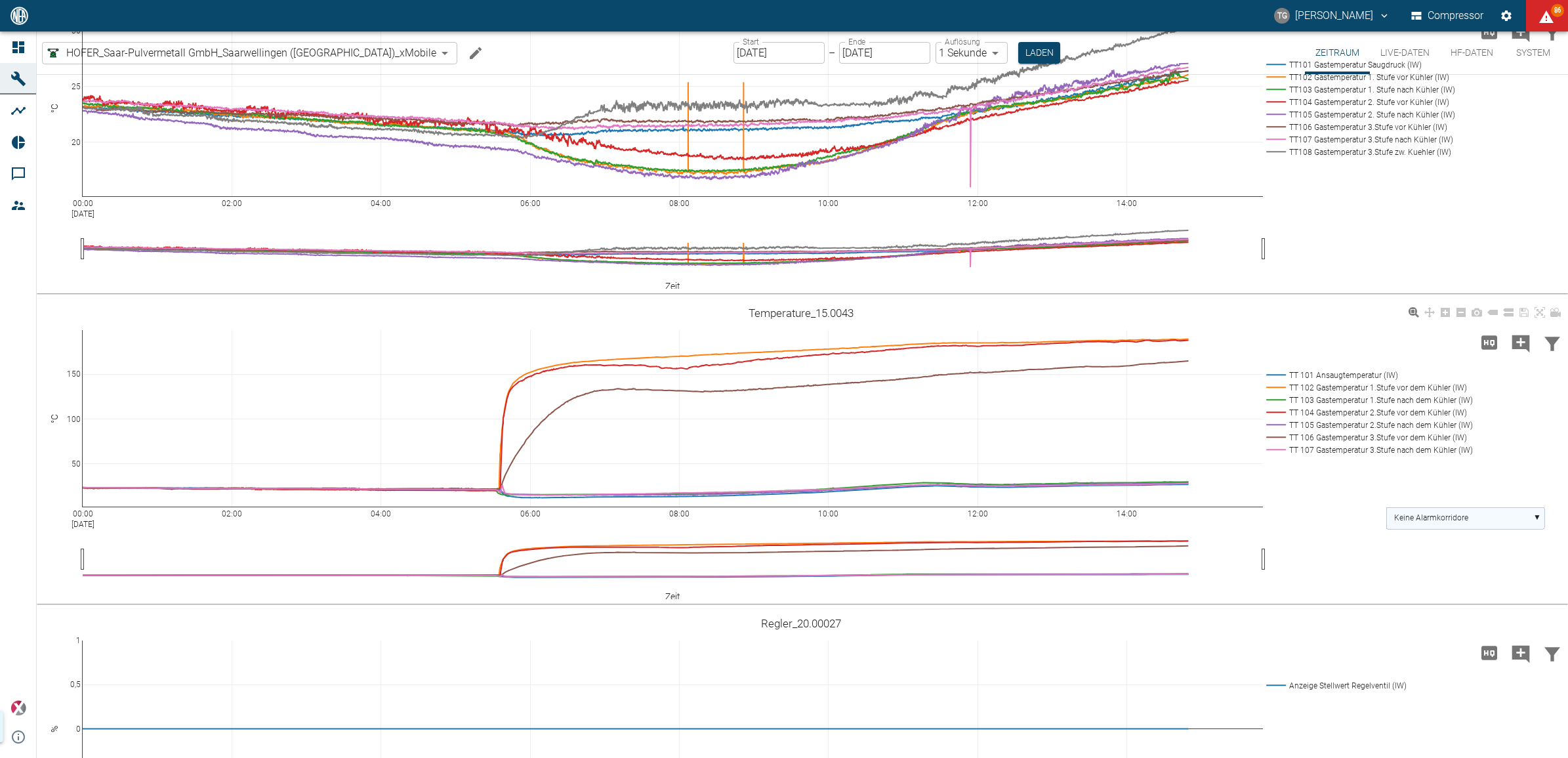
scroll to position [492, 0]
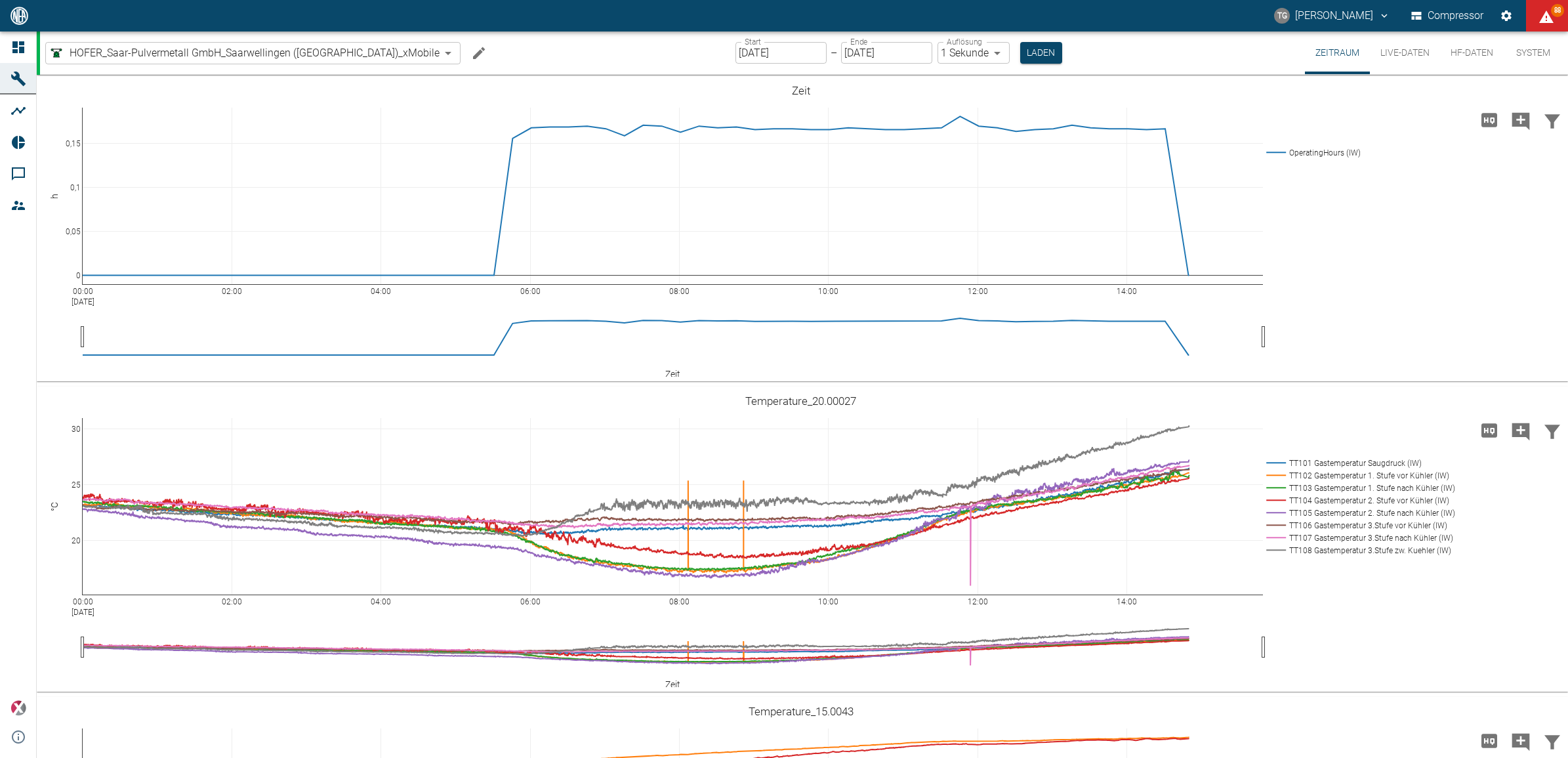
scroll to position [1178, 0]
